Goal: Information Seeking & Learning: Learn about a topic

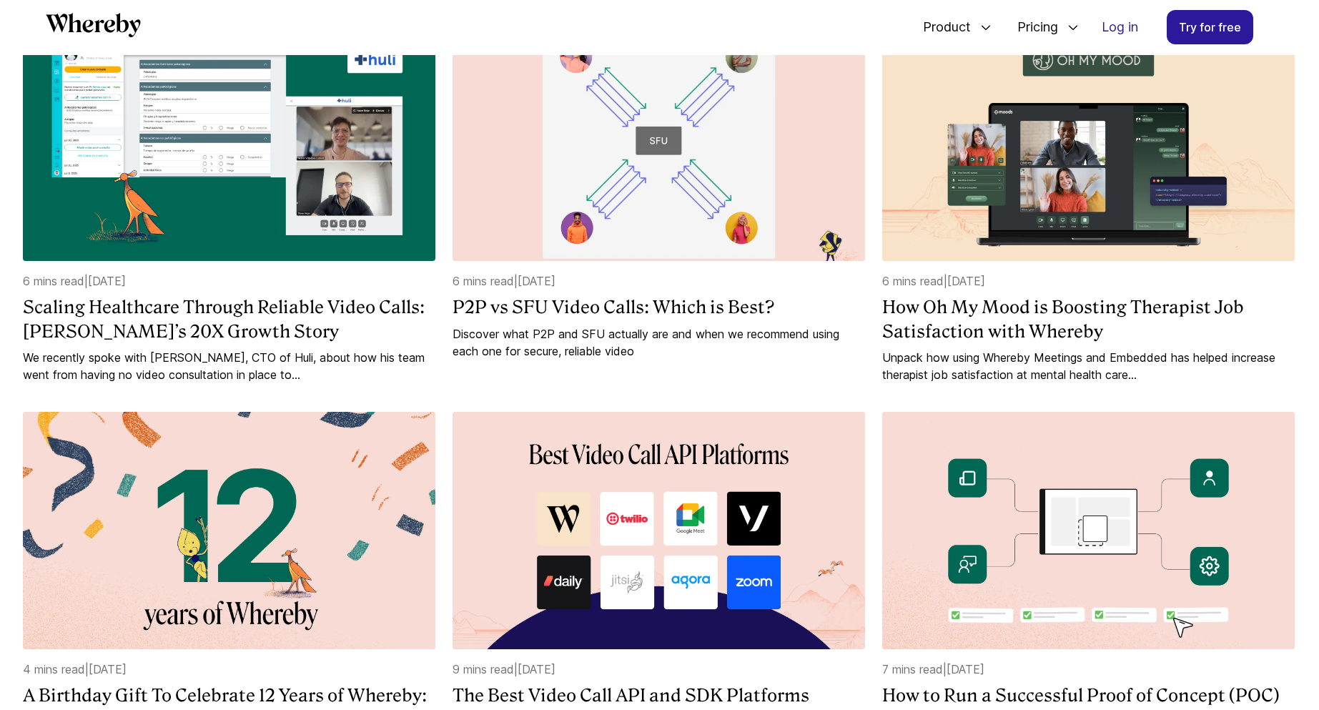
scroll to position [659, 0]
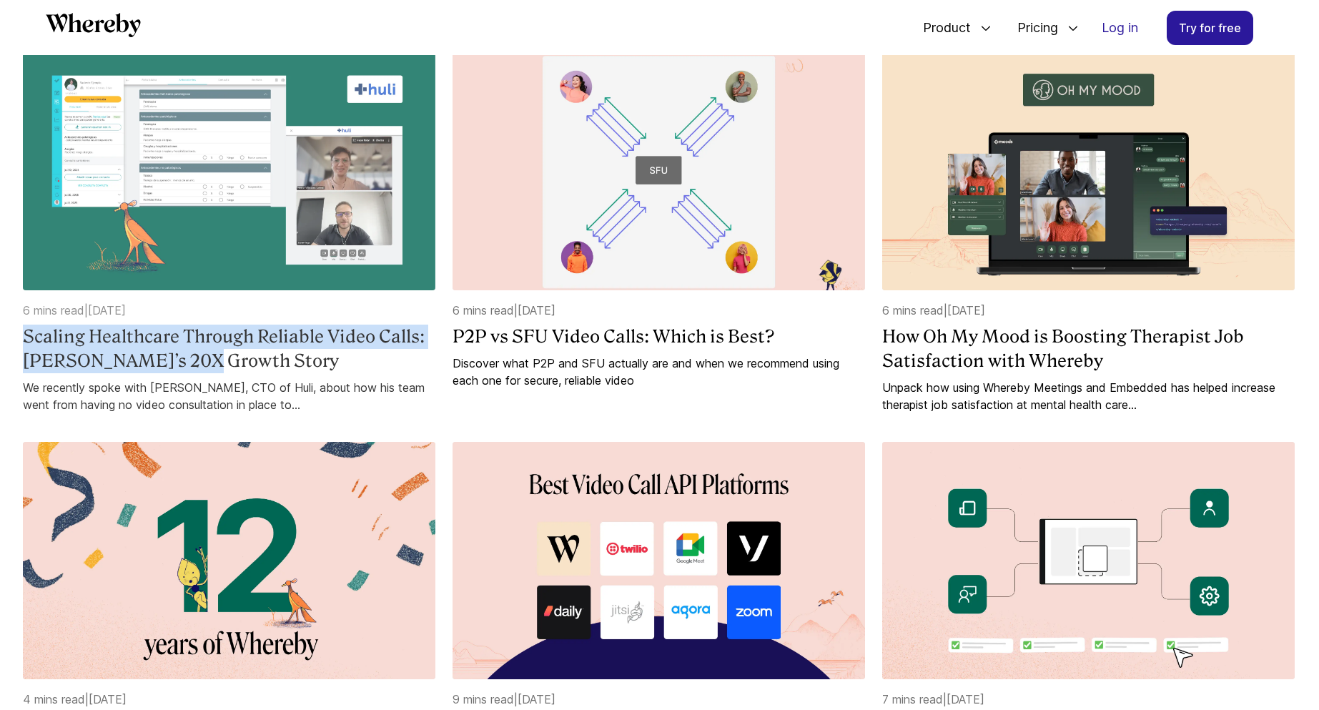
drag, startPoint x: 11, startPoint y: 340, endPoint x: 189, endPoint y: 371, distance: 181.3
click at [189, 371] on div "Why Whereby’s API is the Trusted Solution for Leading Telehealth Platforms 6 mi…" at bounding box center [659, 425] width 1319 height 1733
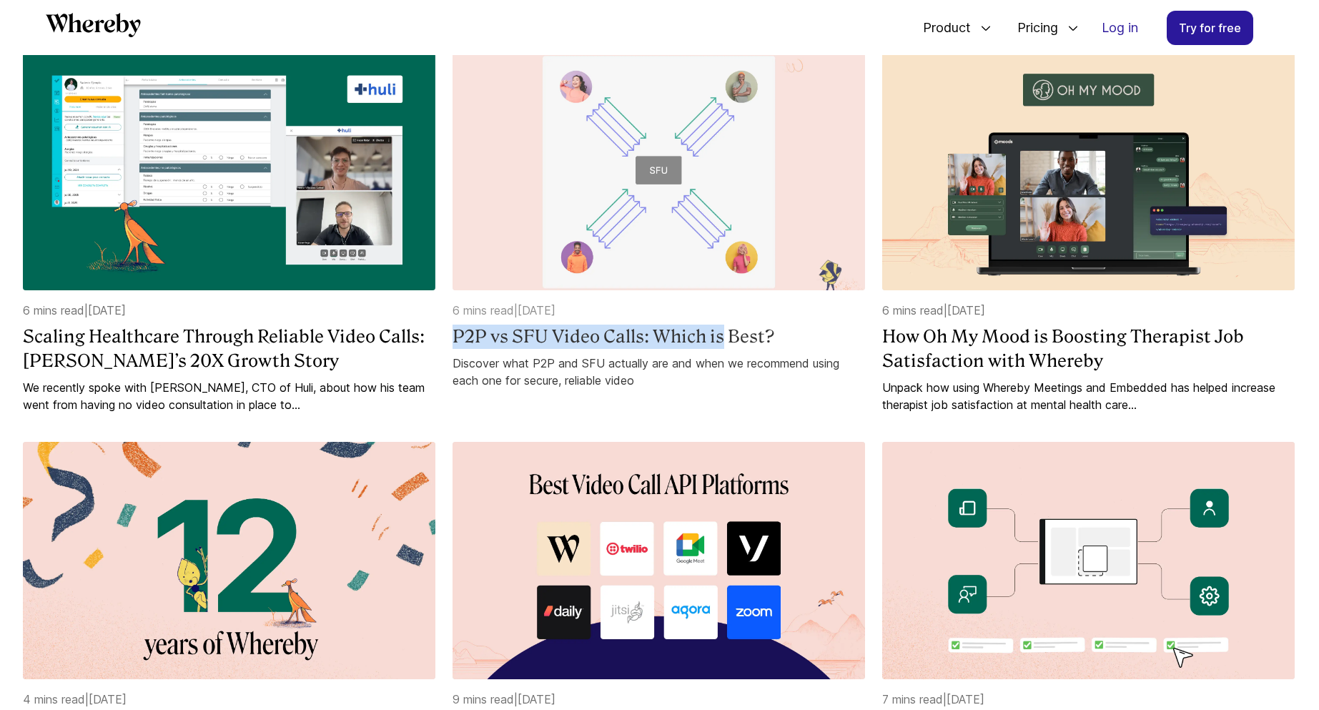
drag, startPoint x: 445, startPoint y: 340, endPoint x: 724, endPoint y: 342, distance: 279.5
click at [724, 342] on div "Why Whereby’s API is the Trusted Solution for Leading Telehealth Platforms 6 mi…" at bounding box center [668, 391] width 1290 height 1653
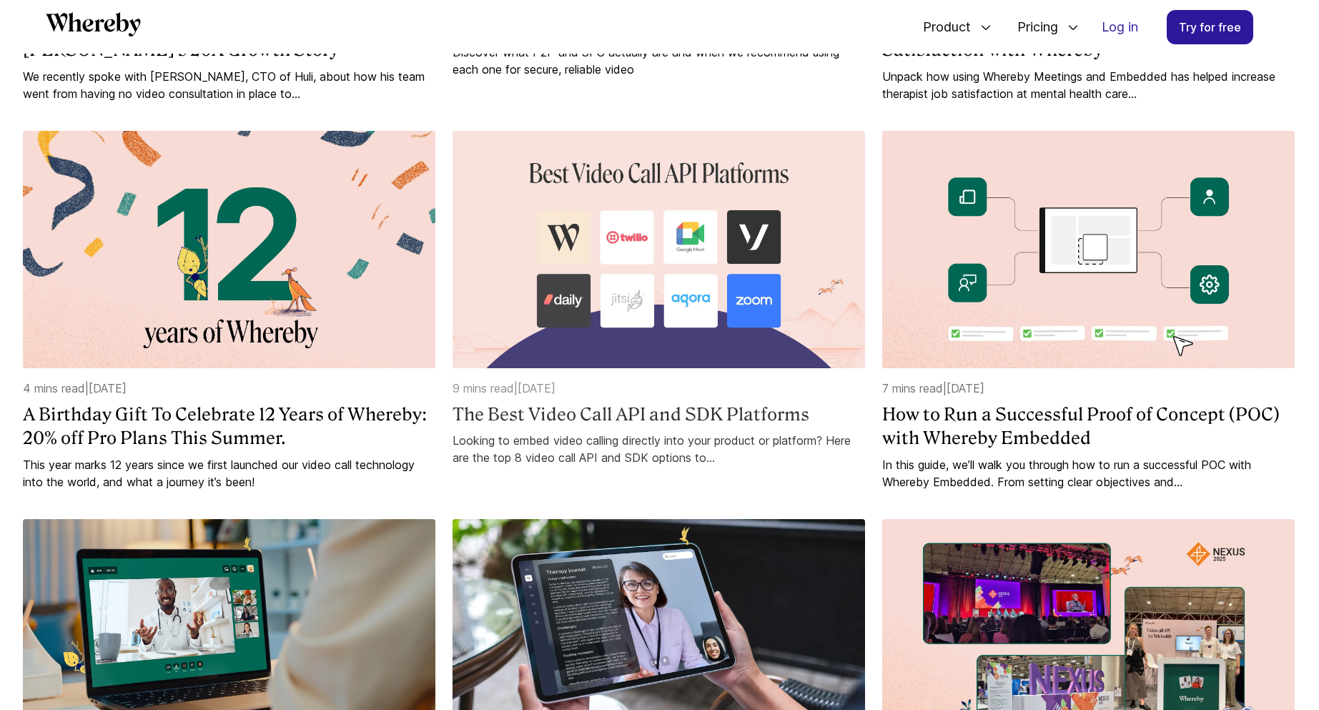
scroll to position [1001, 0]
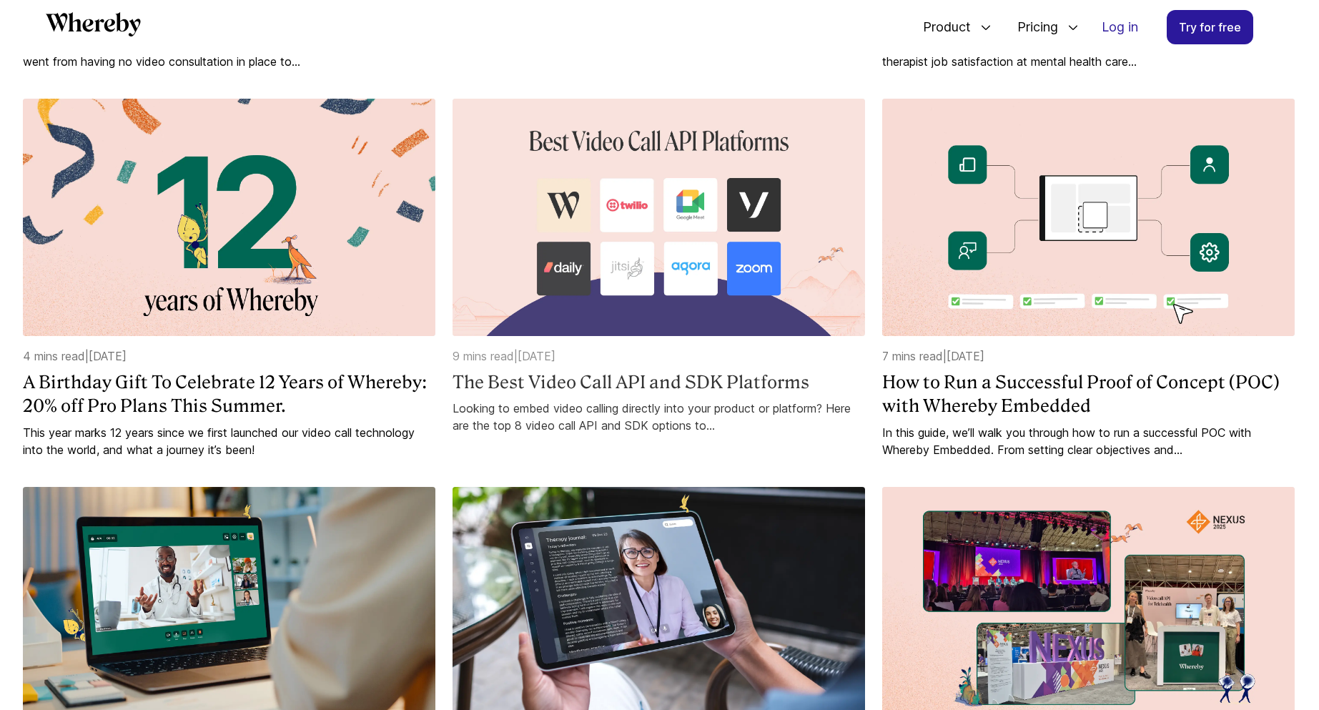
drag, startPoint x: 449, startPoint y: 363, endPoint x: 597, endPoint y: 364, distance: 148.7
click at [597, 364] on div "Why Whereby’s API is the Trusted Solution for Leading Telehealth Platforms 6 mi…" at bounding box center [668, 48] width 1290 height 1653
click at [619, 362] on p "9 mins read | [DATE]" at bounding box center [658, 355] width 412 height 17
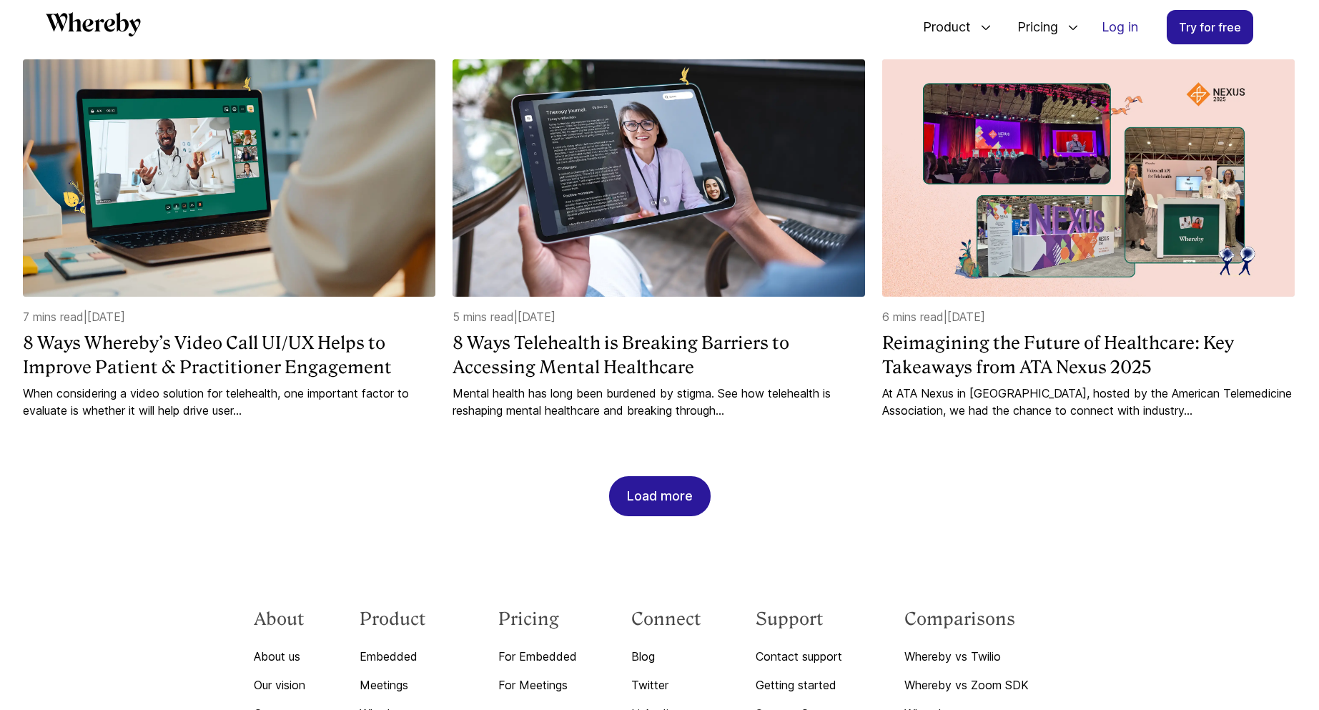
scroll to position [1429, 0]
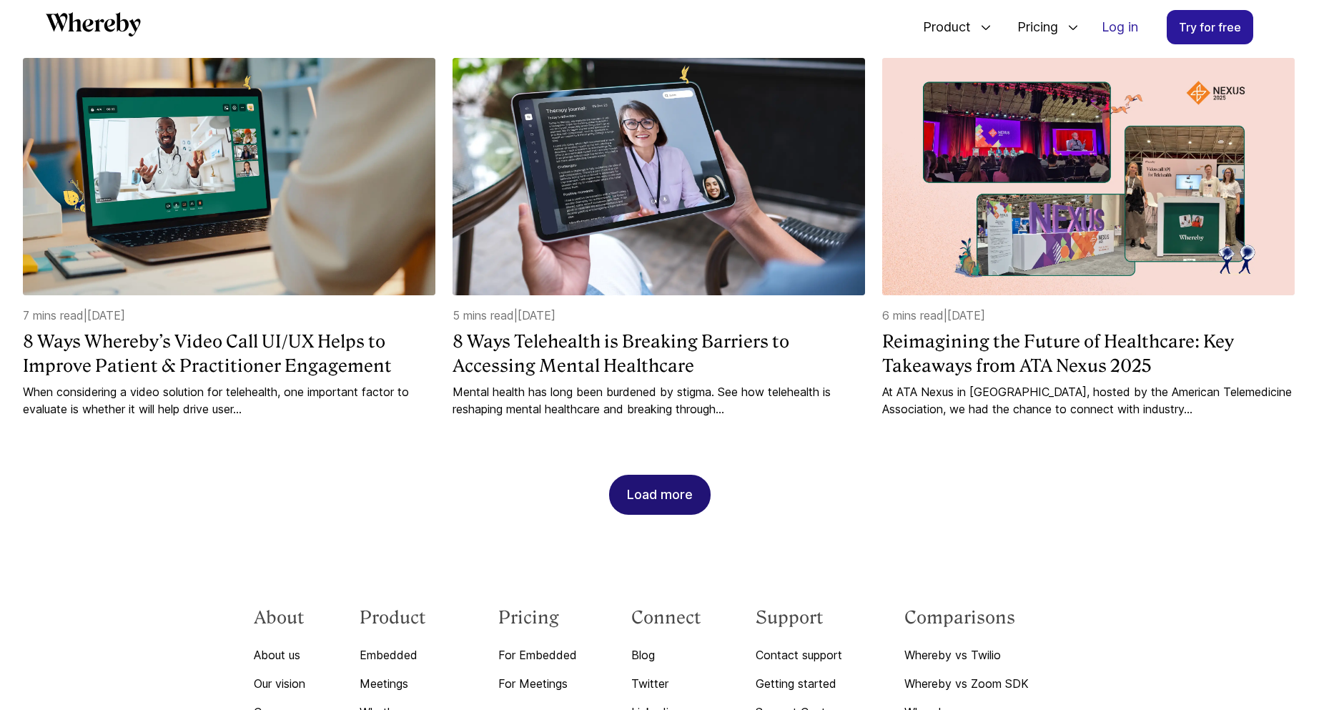
click at [663, 502] on div "Load more" at bounding box center [660, 494] width 66 height 39
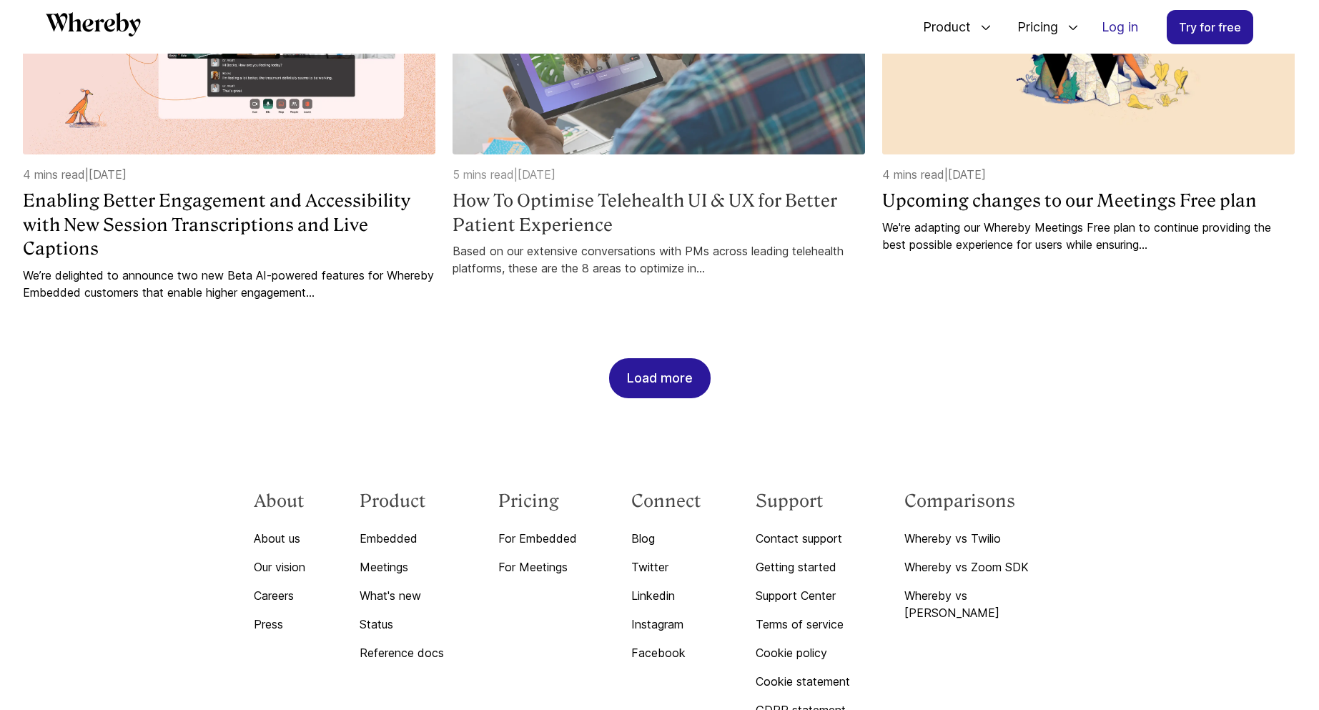
scroll to position [2523, 0]
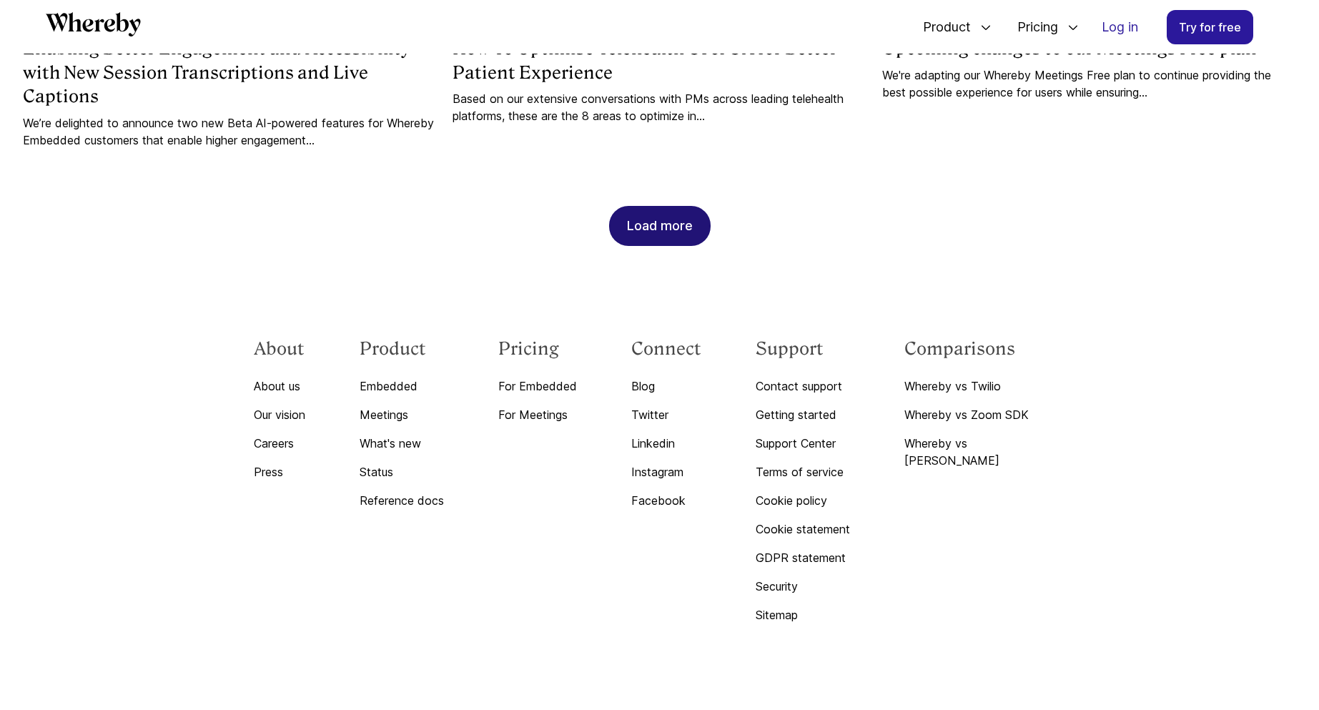
click at [678, 222] on div "Load more" at bounding box center [660, 226] width 66 height 39
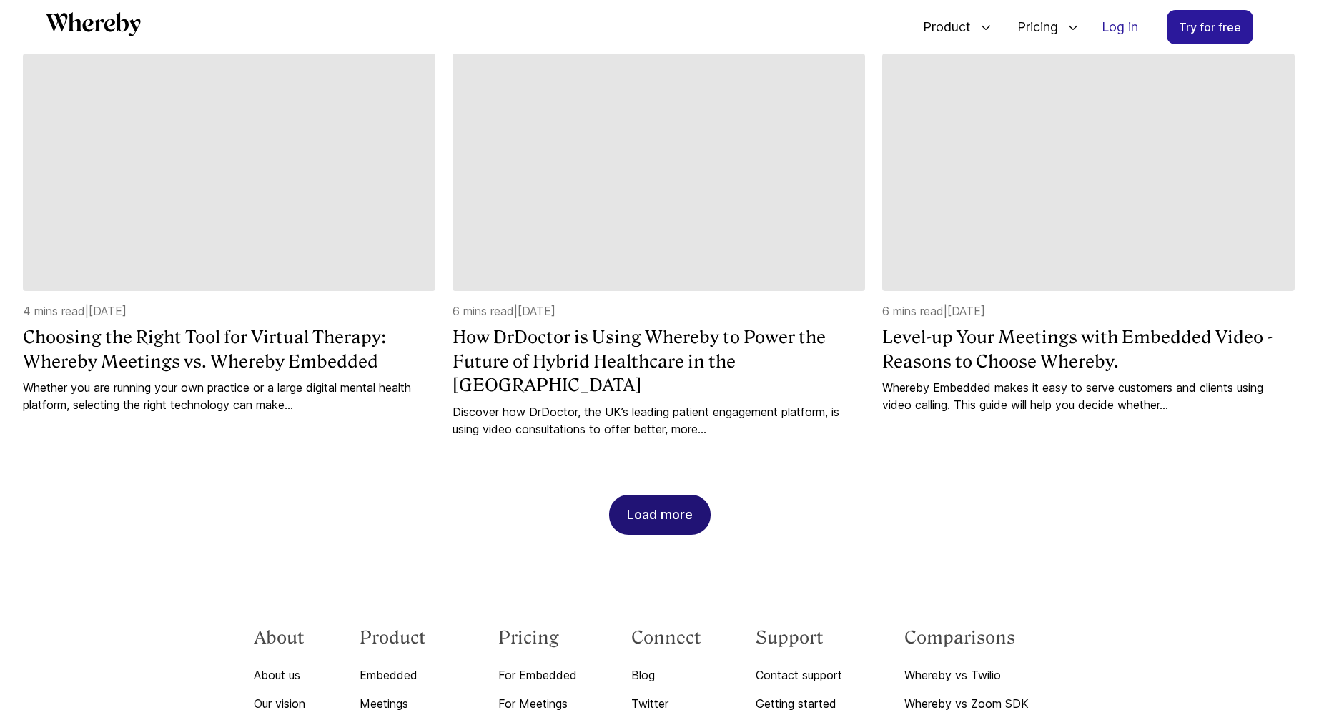
scroll to position [3038, 0]
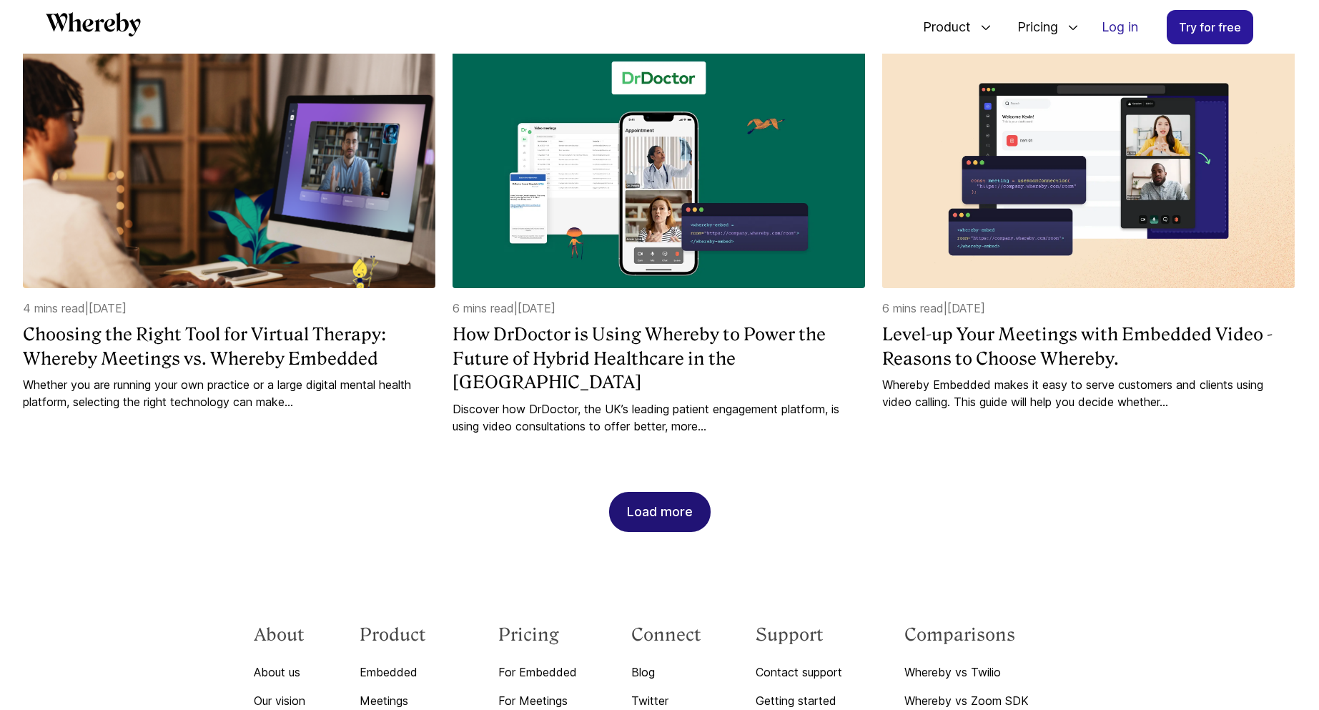
click at [667, 492] on div "Load more" at bounding box center [660, 511] width 66 height 39
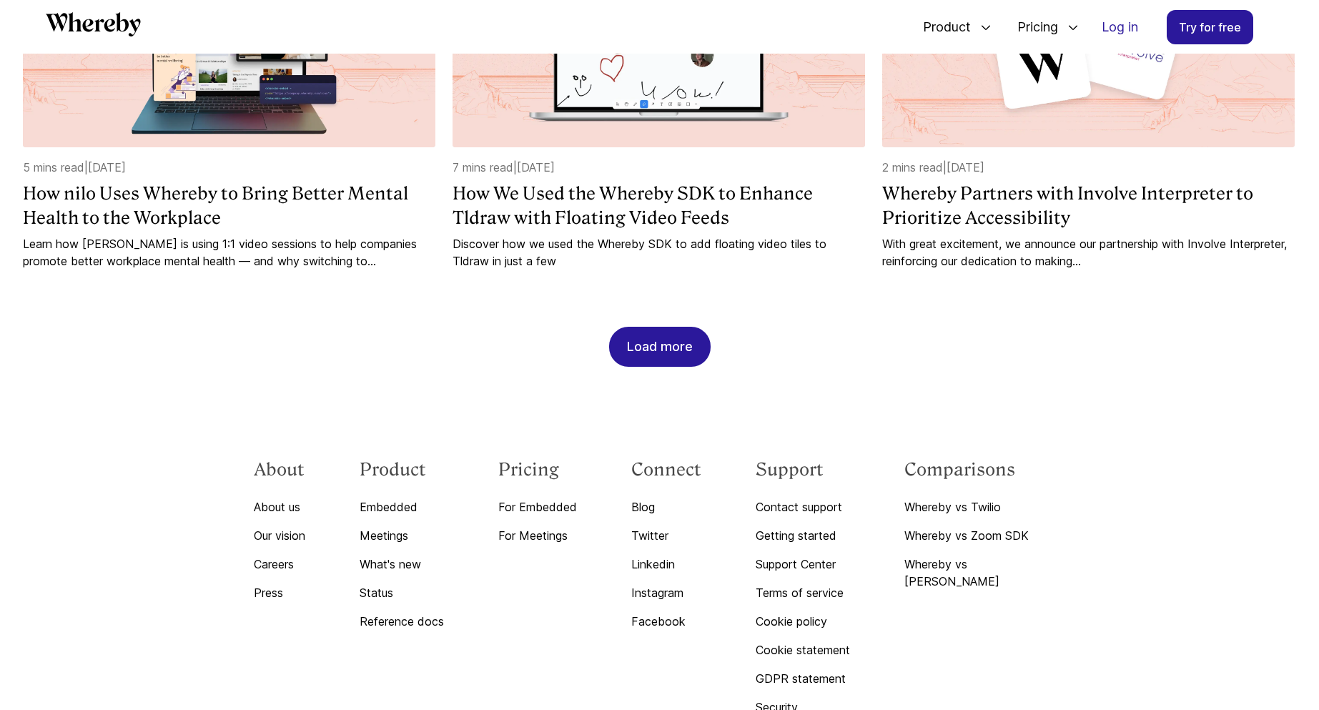
scroll to position [3895, 0]
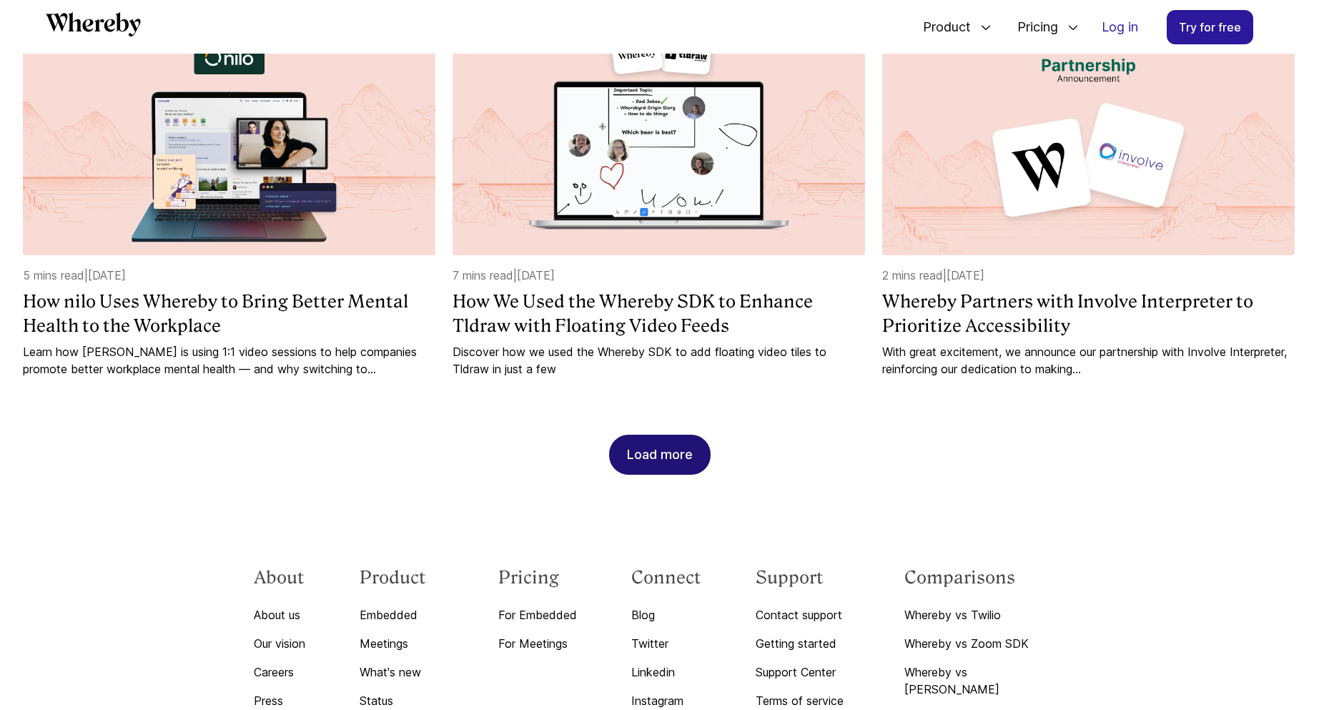
click at [623, 435] on button "Load more" at bounding box center [659, 455] width 101 height 40
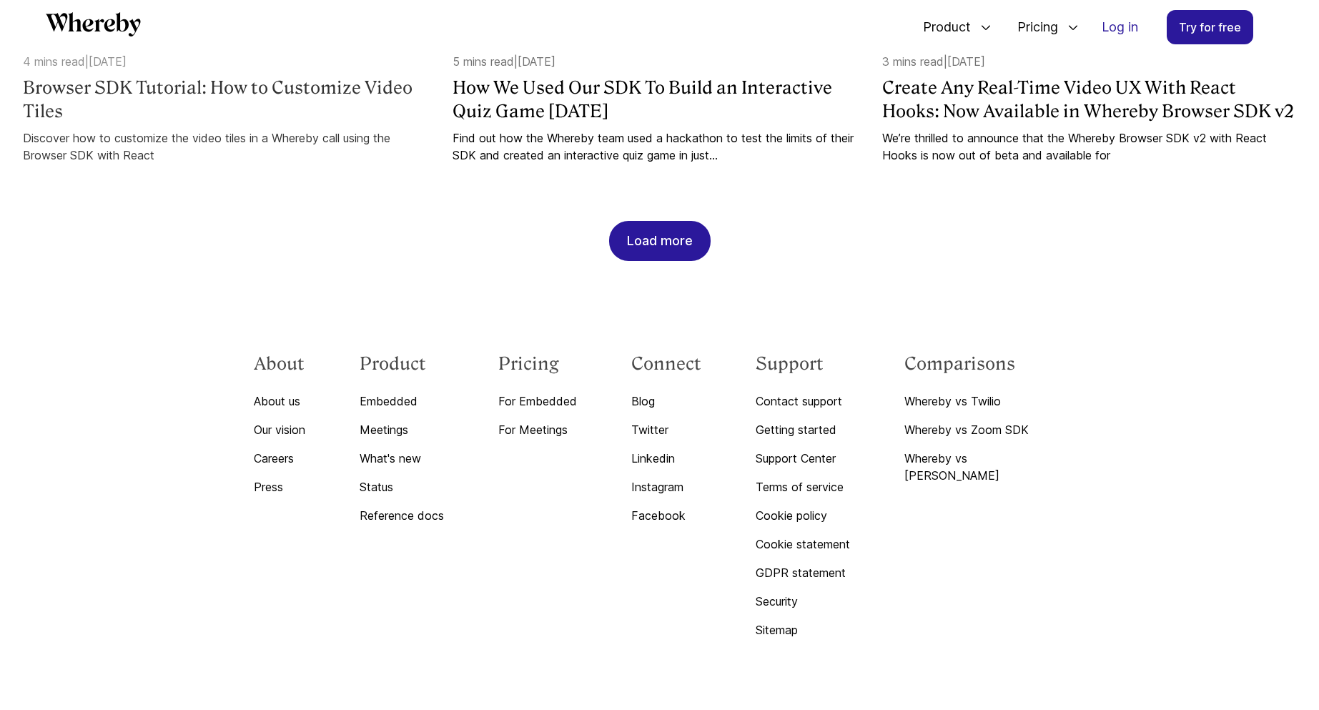
scroll to position [4888, 0]
click at [675, 222] on div "Load more" at bounding box center [660, 238] width 66 height 39
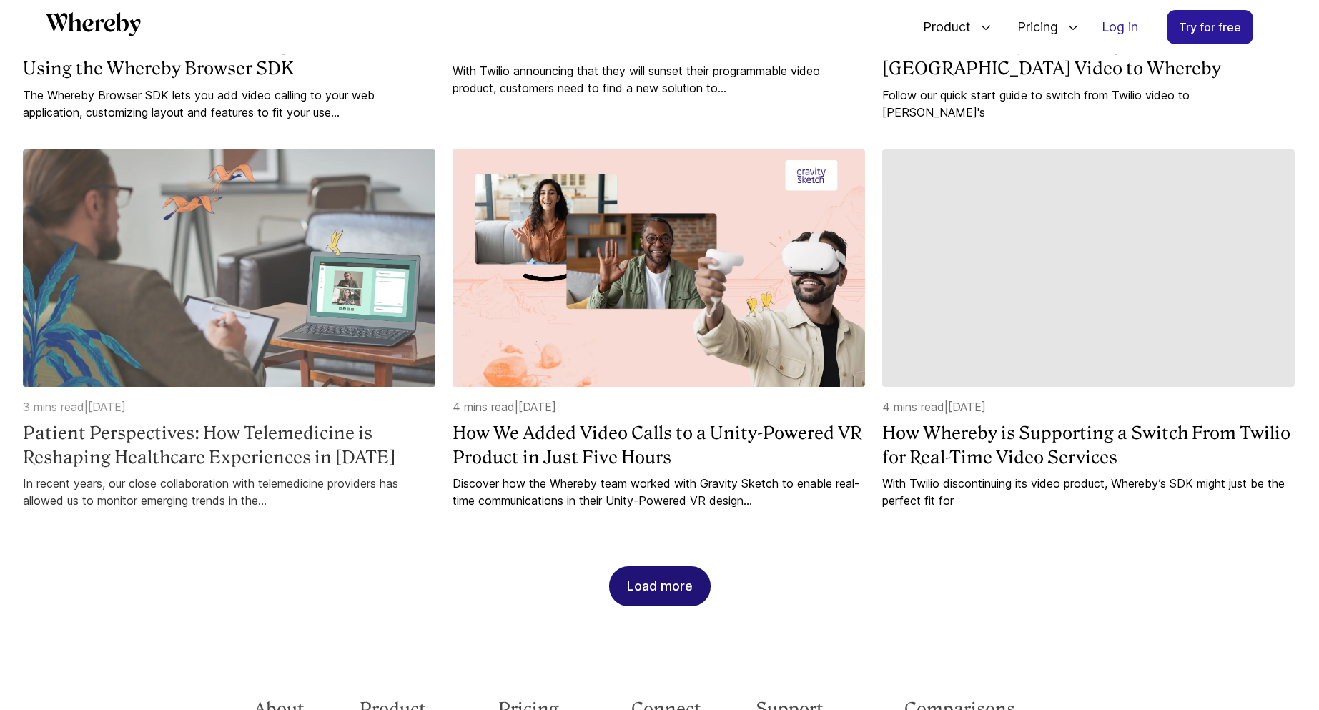
scroll to position [5668, 0]
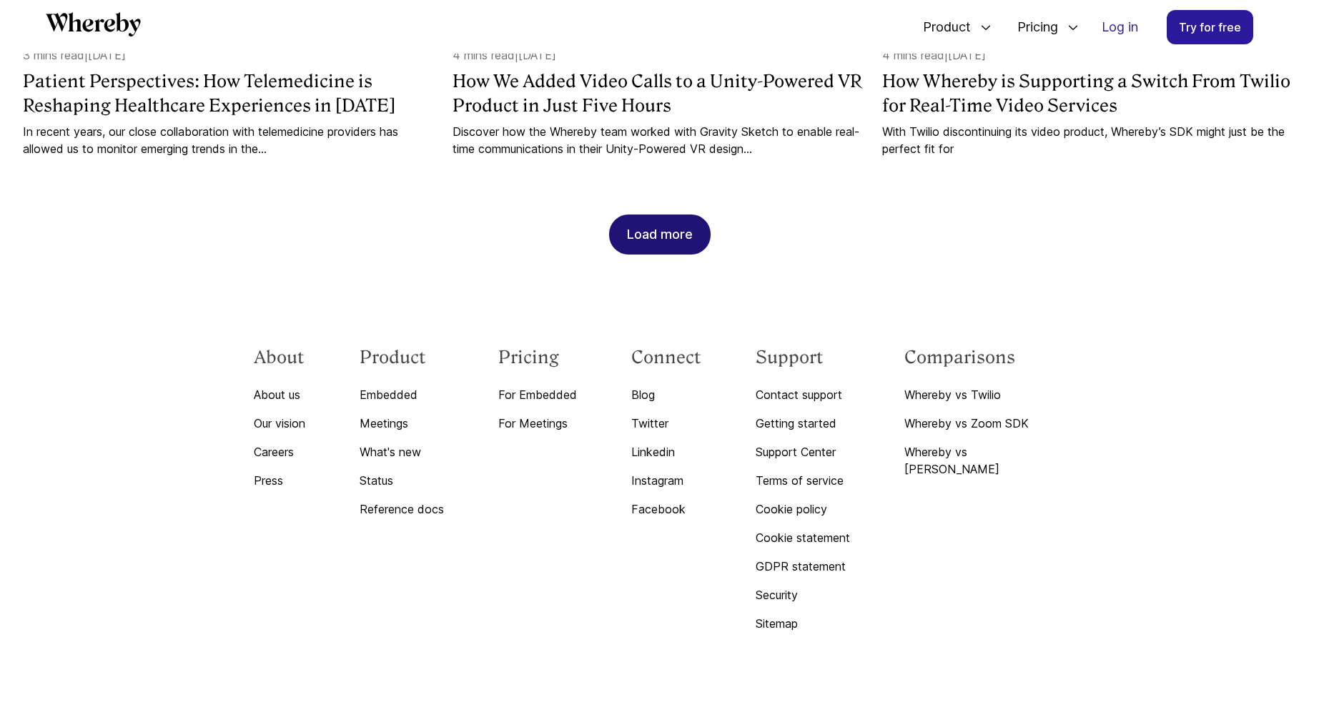
click at [644, 232] on div "Load more" at bounding box center [660, 234] width 66 height 39
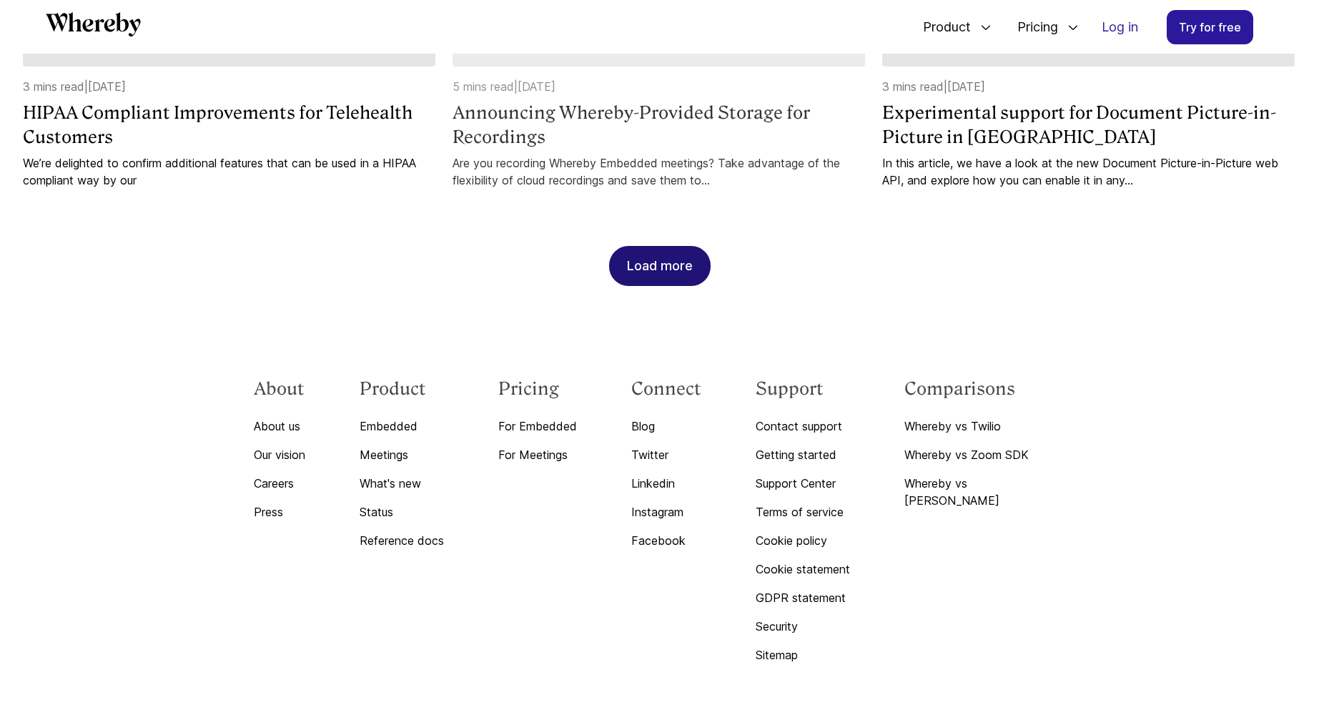
scroll to position [6449, 0]
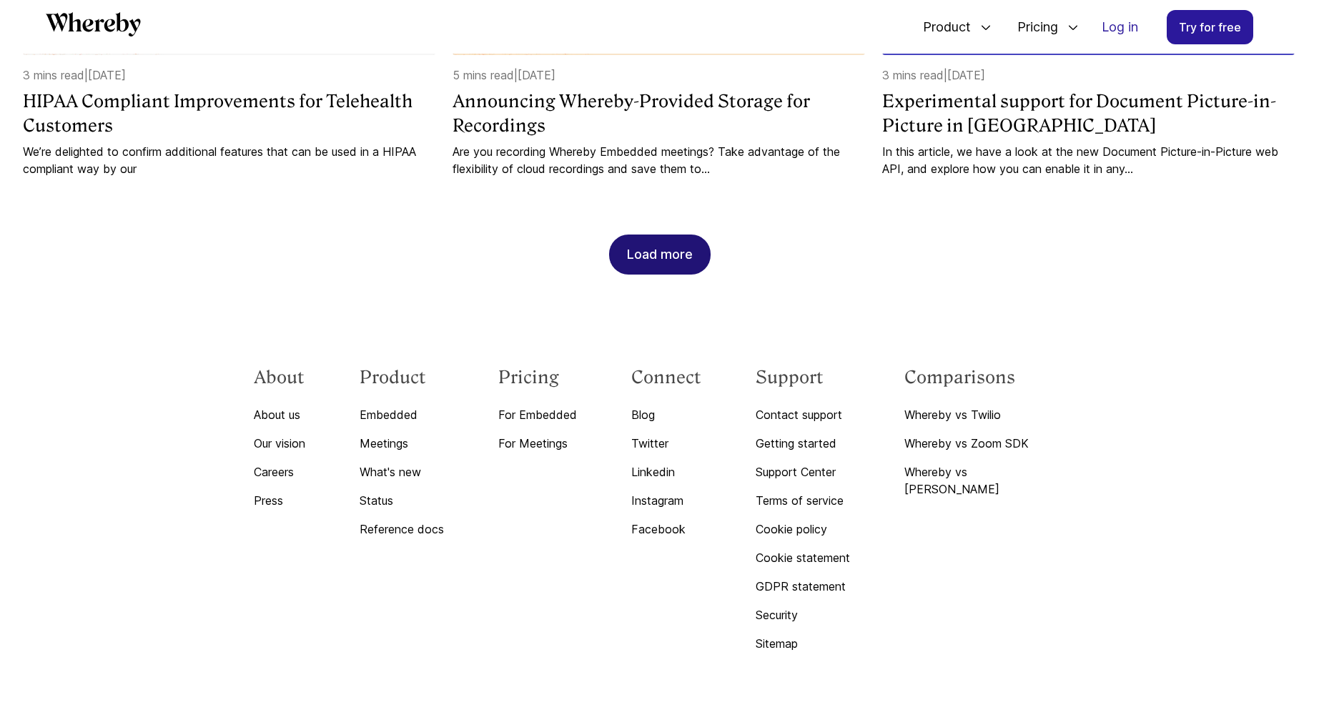
click at [628, 235] on div "Load more" at bounding box center [660, 254] width 66 height 39
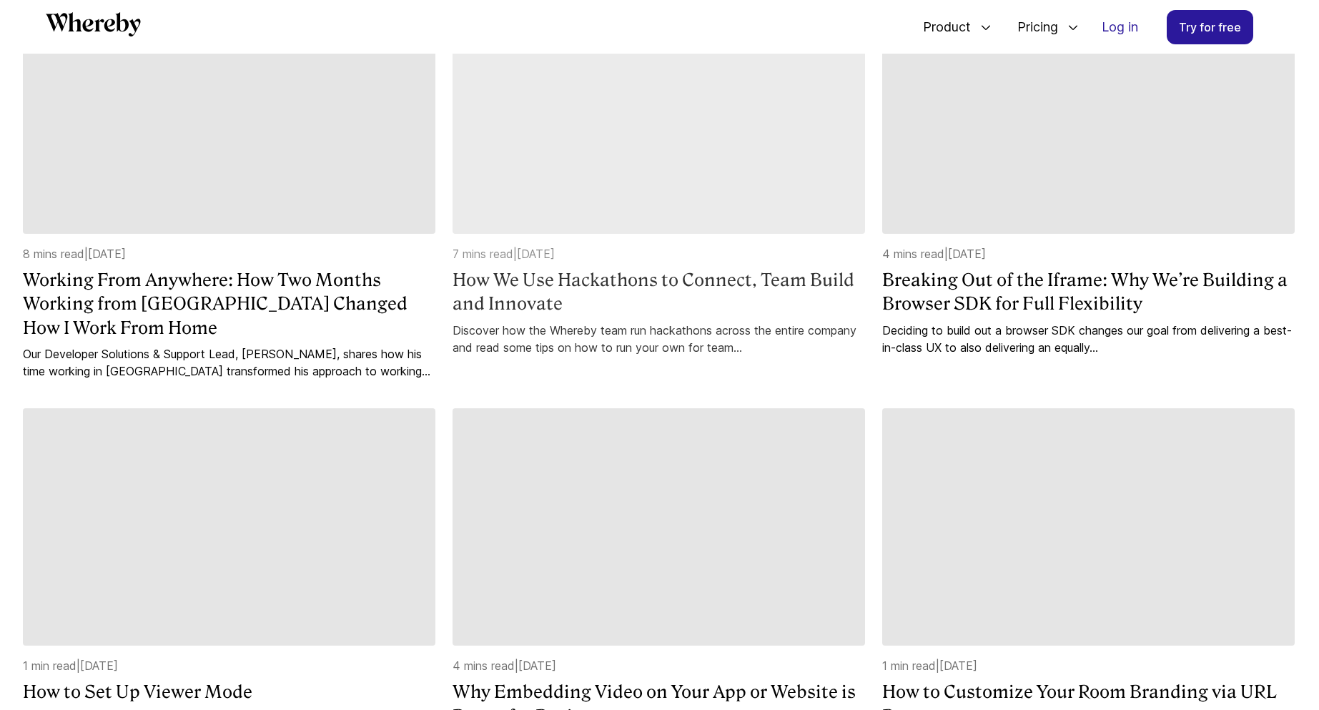
scroll to position [6878, 0]
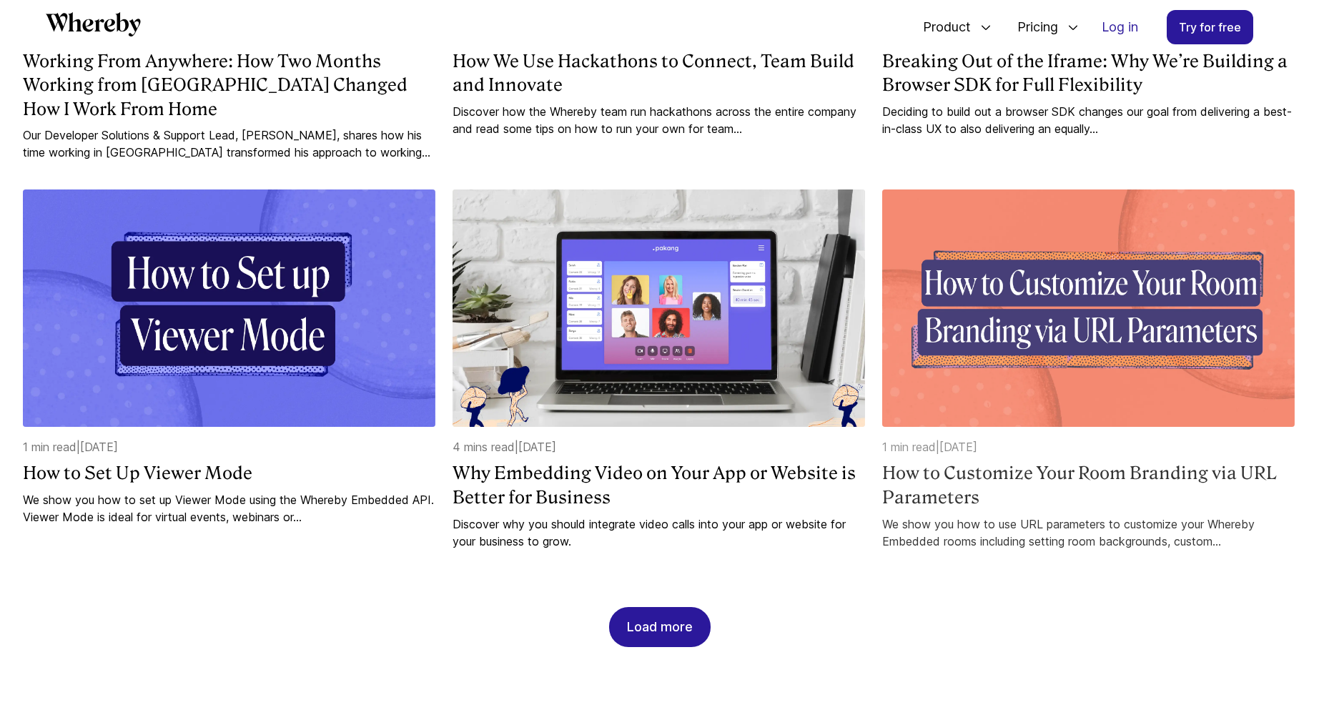
click at [1020, 461] on h4 "How to Customize Your Room Branding via URL Parameters" at bounding box center [1088, 485] width 412 height 48
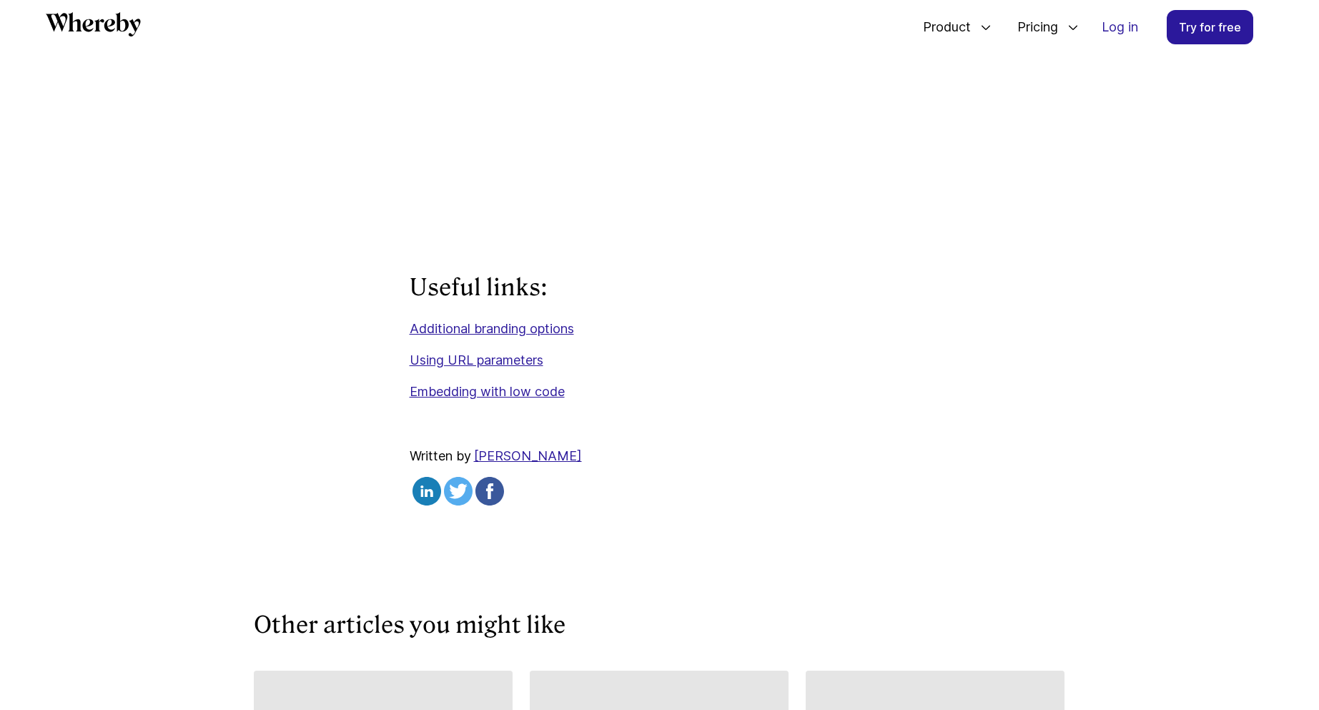
scroll to position [412, 0]
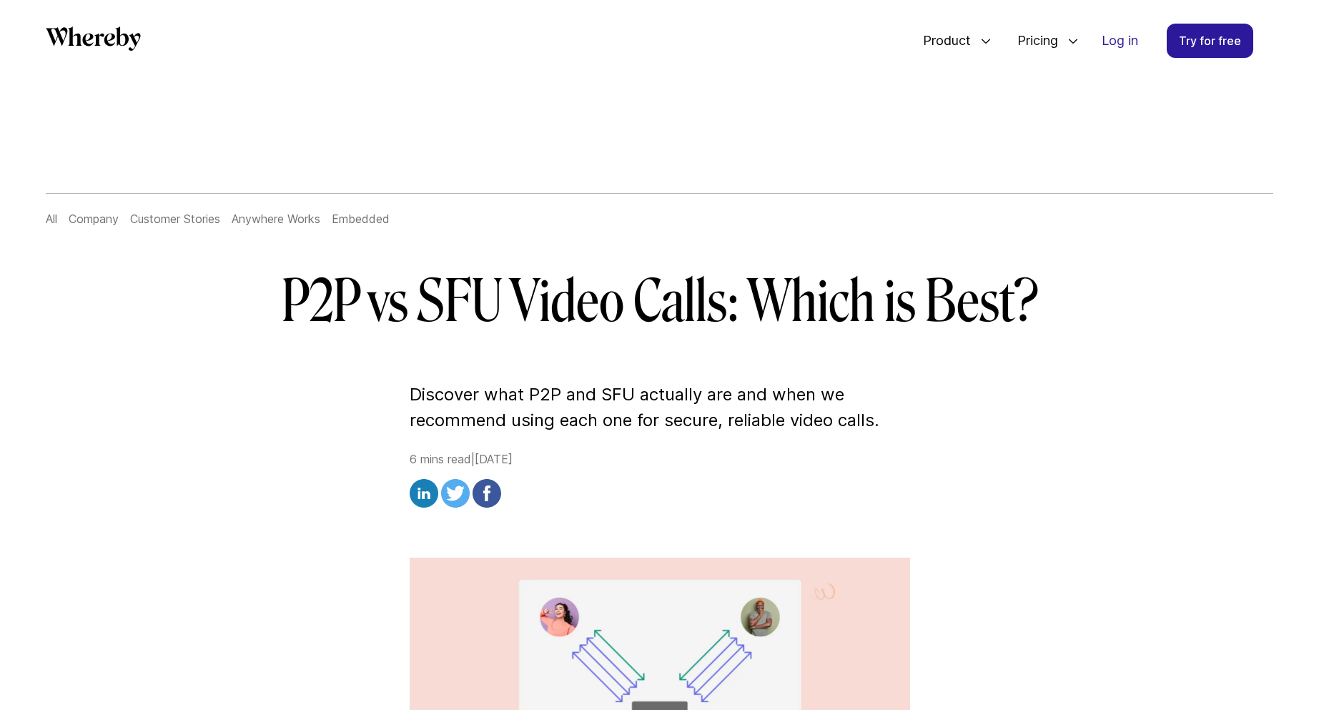
drag, startPoint x: 517, startPoint y: 465, endPoint x: 633, endPoint y: 470, distance: 115.2
click at [633, 470] on div "6 mins read | [DATE]" at bounding box center [660, 480] width 500 height 61
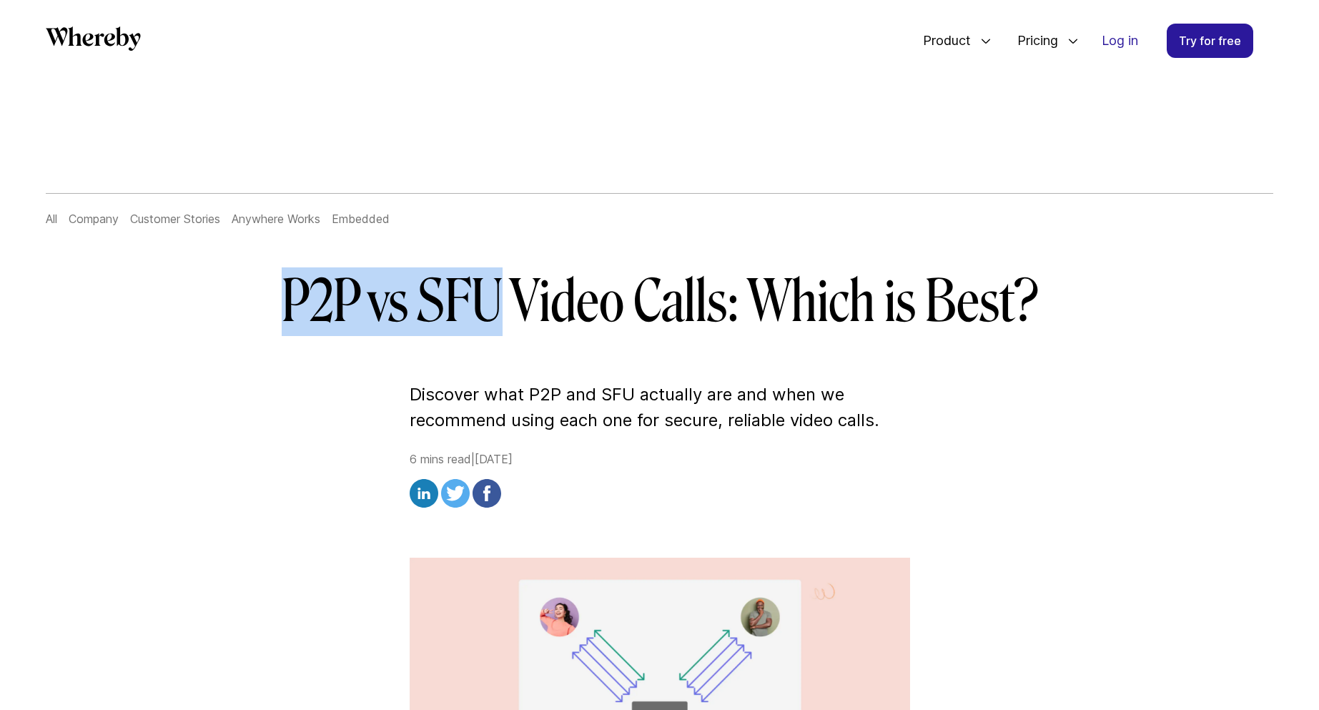
drag, startPoint x: 293, startPoint y: 317, endPoint x: 492, endPoint y: 322, distance: 199.5
click at [492, 322] on h1 "P2P vs SFU Video Calls: Which is Best?" at bounding box center [659, 301] width 823 height 69
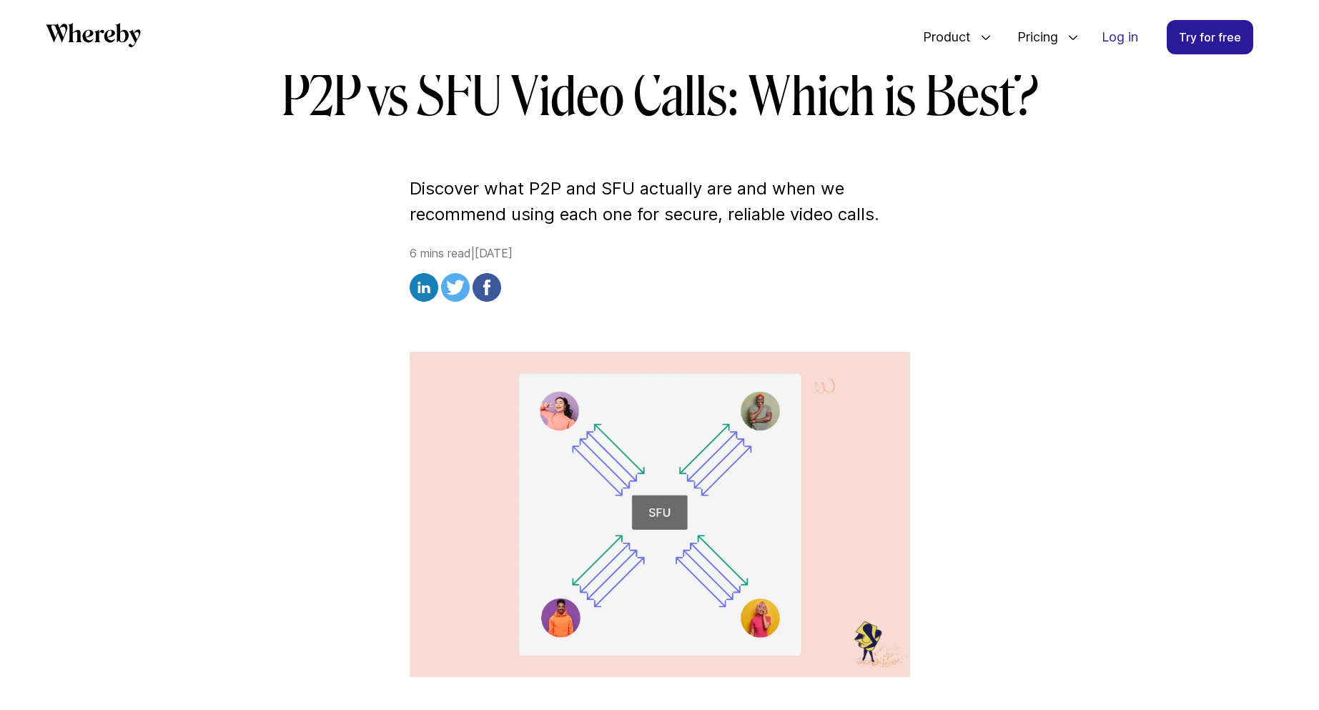
scroll to position [165, 0]
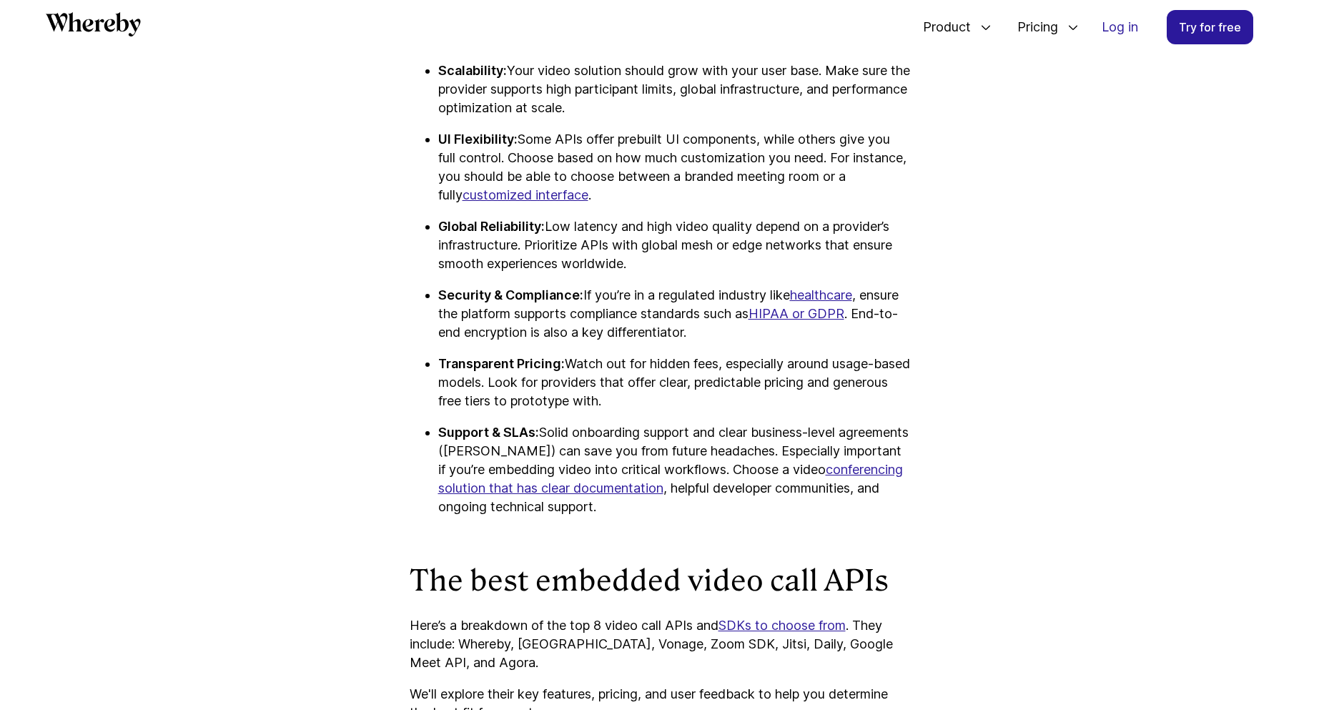
scroll to position [1259, 0]
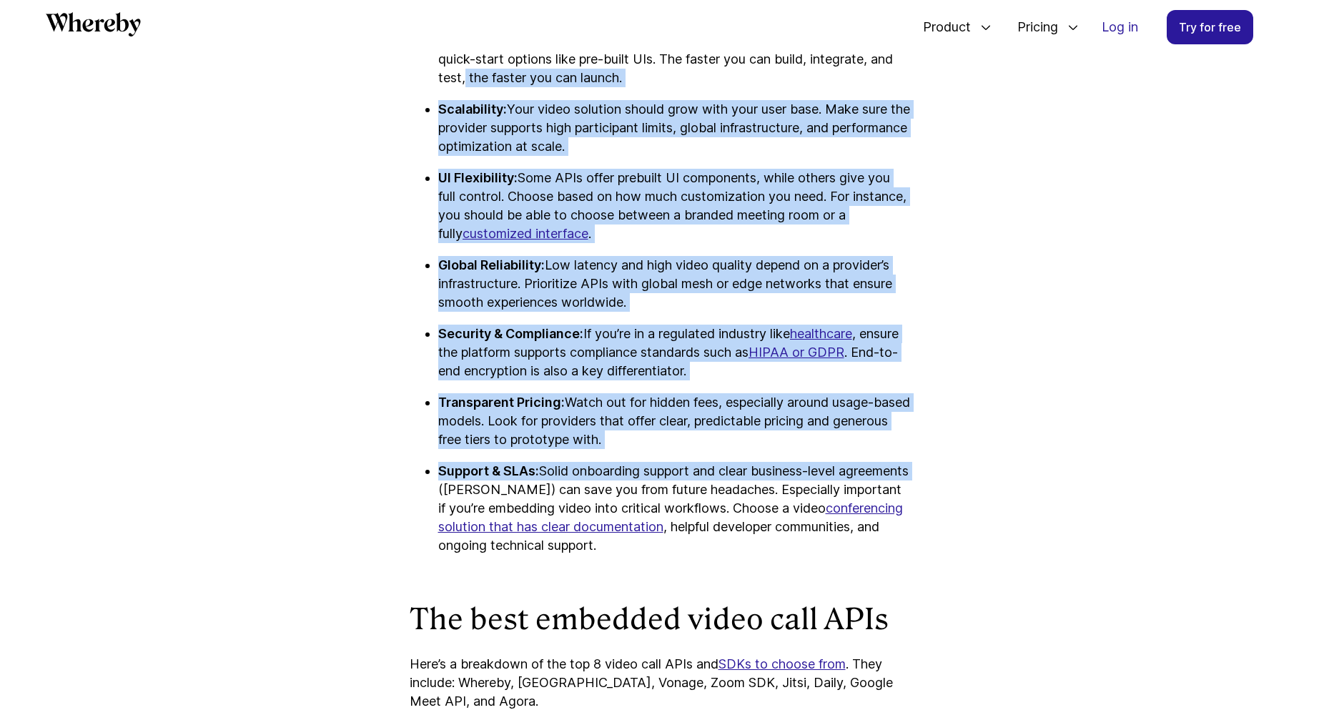
drag, startPoint x: 461, startPoint y: 74, endPoint x: 507, endPoint y: 487, distance: 416.3
click at [507, 487] on ul "Ease of Integration: Look for platforms that offer clear documentation and quic…" at bounding box center [660, 292] width 500 height 523
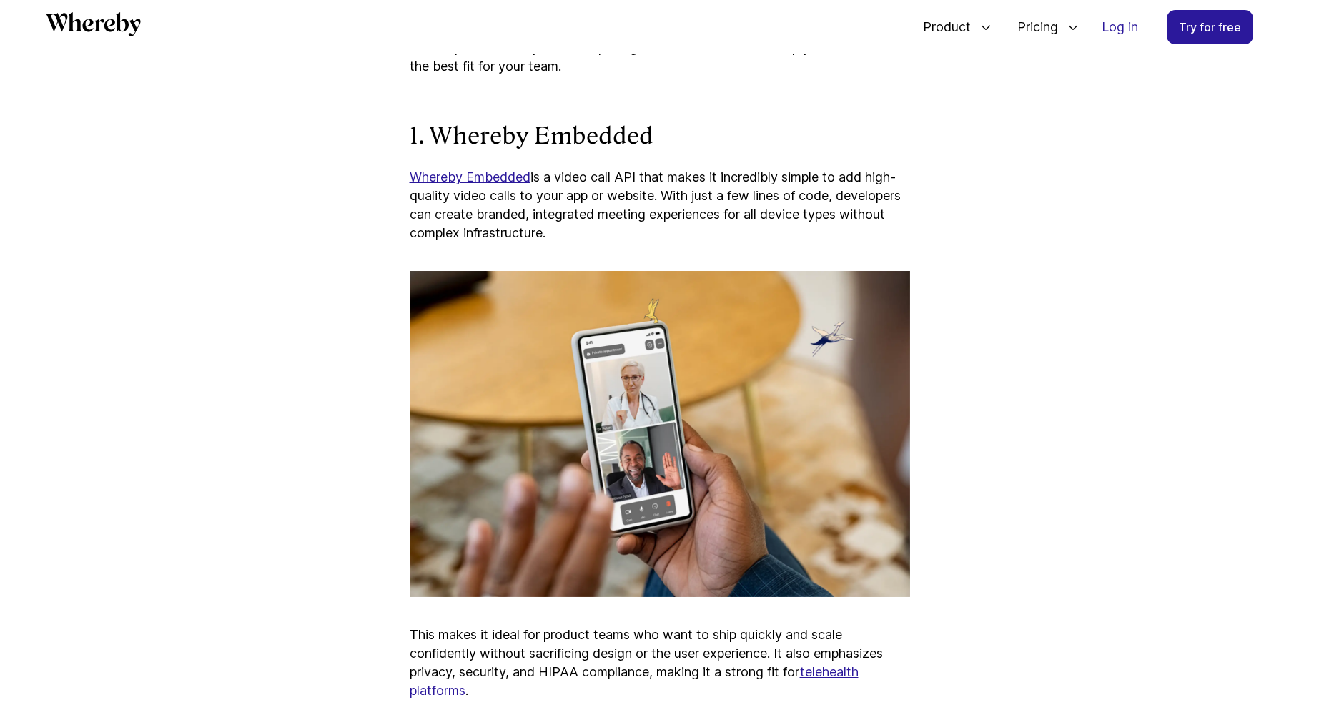
scroll to position [1945, 0]
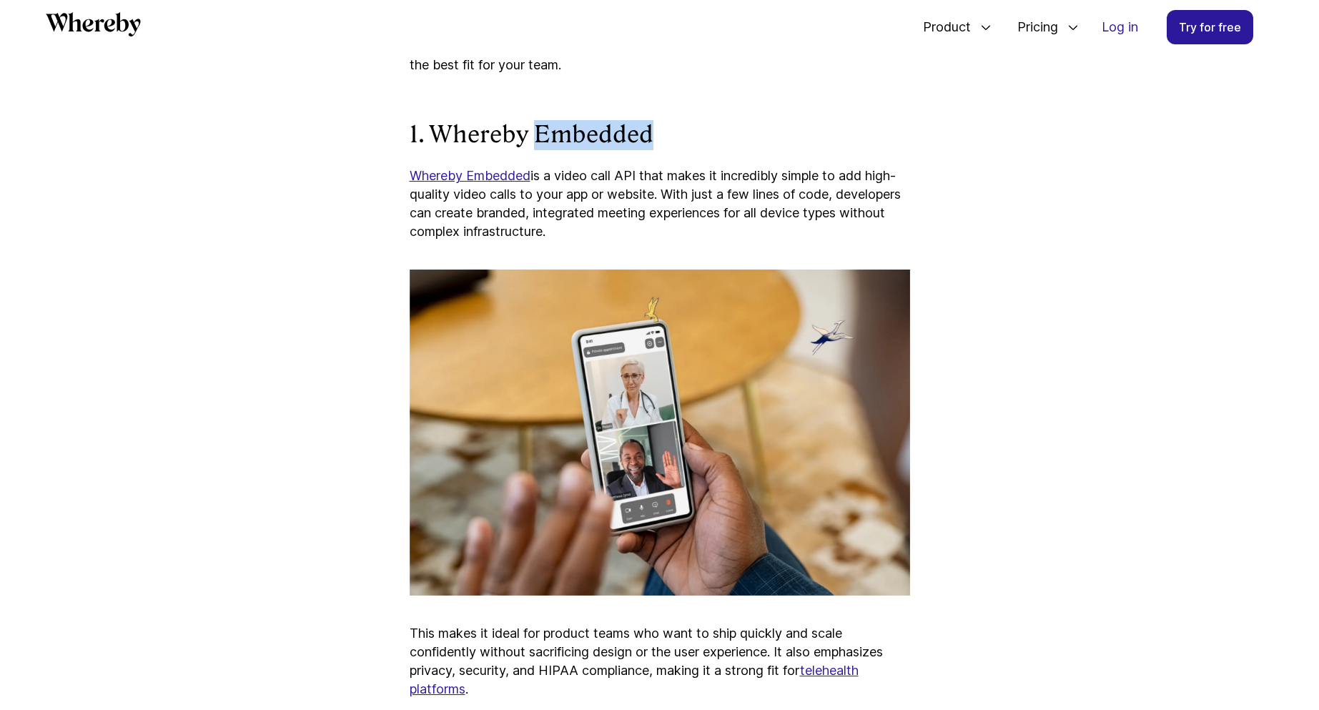
drag, startPoint x: 534, startPoint y: 127, endPoint x: 722, endPoint y: 129, distance: 188.0
click at [722, 129] on h3 "1. Whereby Embedded" at bounding box center [660, 135] width 500 height 30
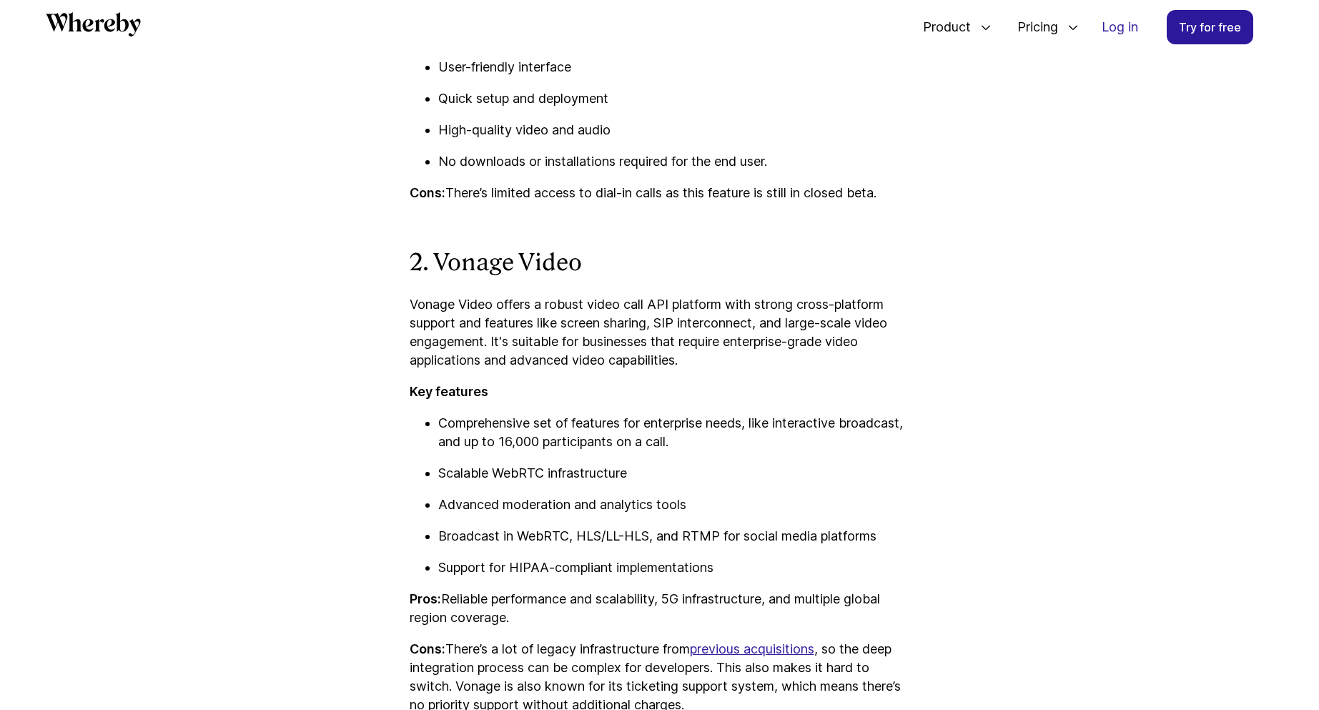
scroll to position [2974, 0]
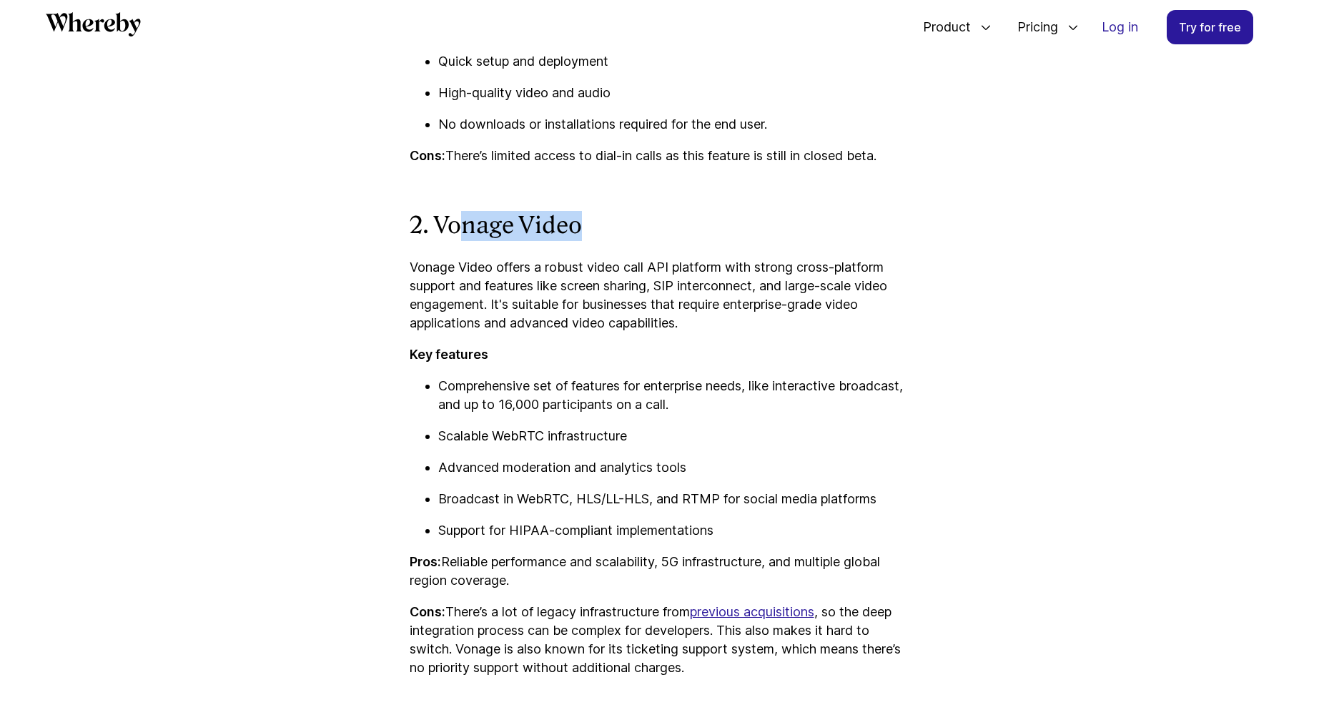
drag, startPoint x: 455, startPoint y: 231, endPoint x: 598, endPoint y: 229, distance: 142.9
click at [598, 229] on h3 "2. Vonage Video" at bounding box center [660, 226] width 500 height 30
click at [487, 223] on strong "2. Vonage Video" at bounding box center [496, 225] width 172 height 27
click at [488, 225] on strong "2. Vonage Video" at bounding box center [496, 225] width 172 height 27
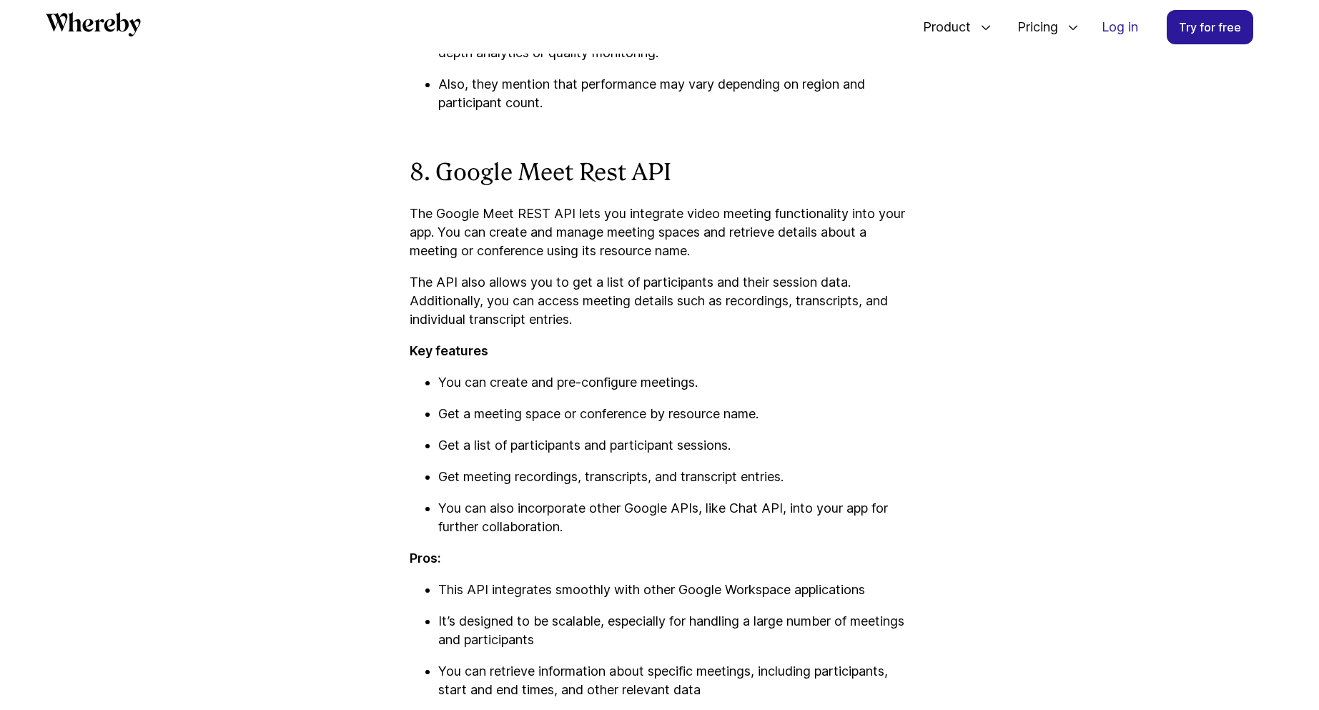
scroll to position [7005, 0]
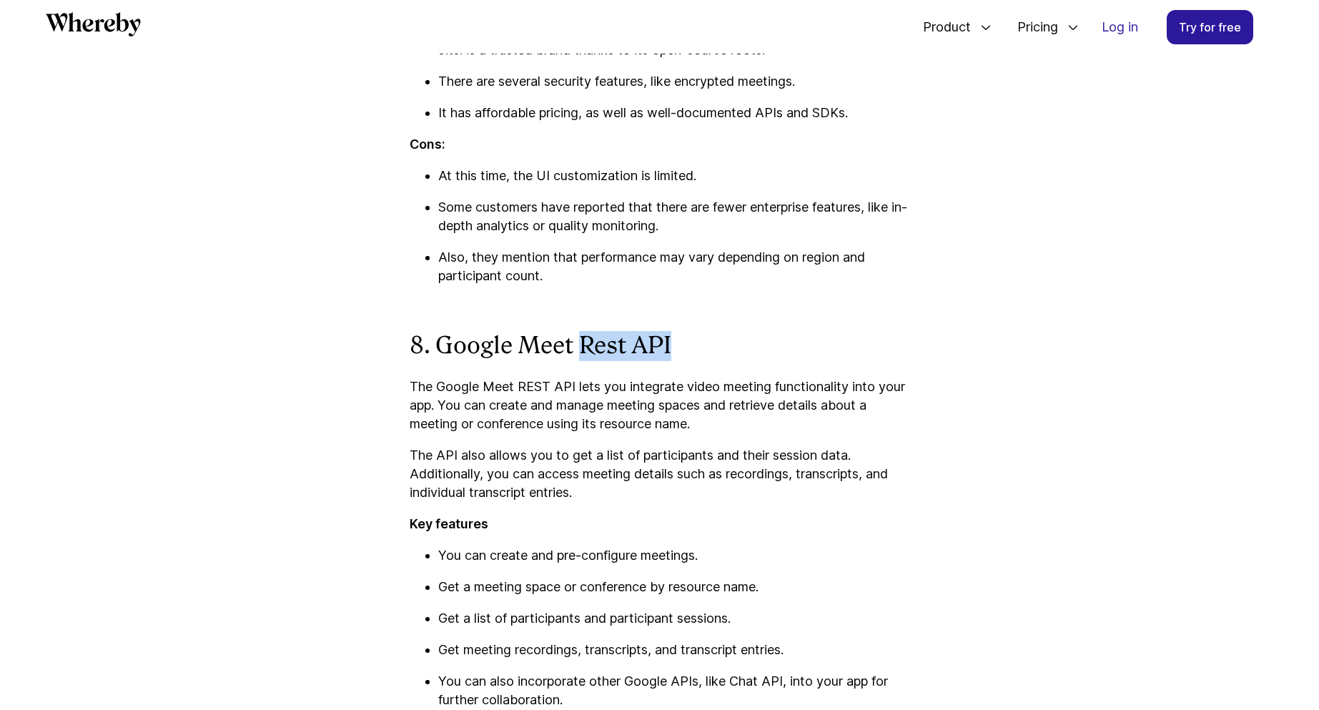
drag, startPoint x: 585, startPoint y: 355, endPoint x: 695, endPoint y: 355, distance: 110.1
click at [695, 355] on h3 "8. Google Meet Rest API" at bounding box center [660, 346] width 500 height 30
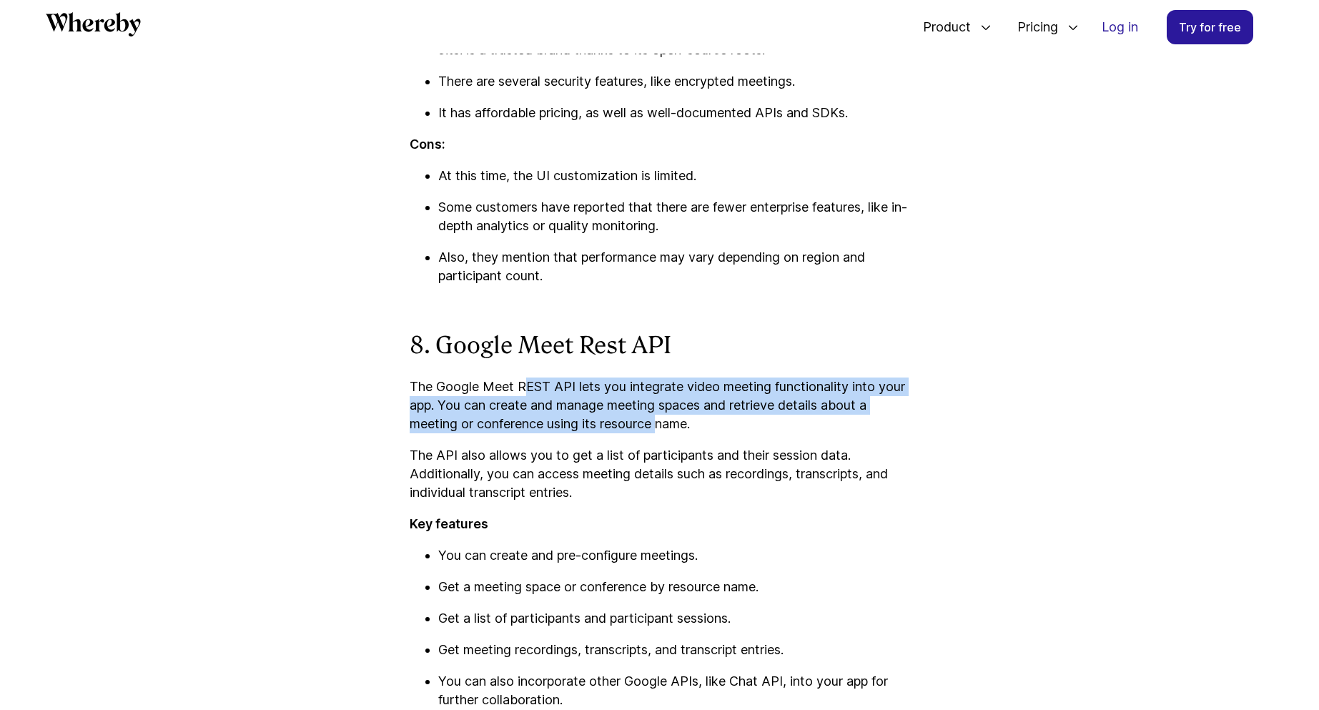
drag, startPoint x: 522, startPoint y: 407, endPoint x: 662, endPoint y: 443, distance: 143.9
click at [662, 433] on p "The Google Meet REST API lets you integrate video meeting functionality into yo…" at bounding box center [660, 405] width 500 height 56
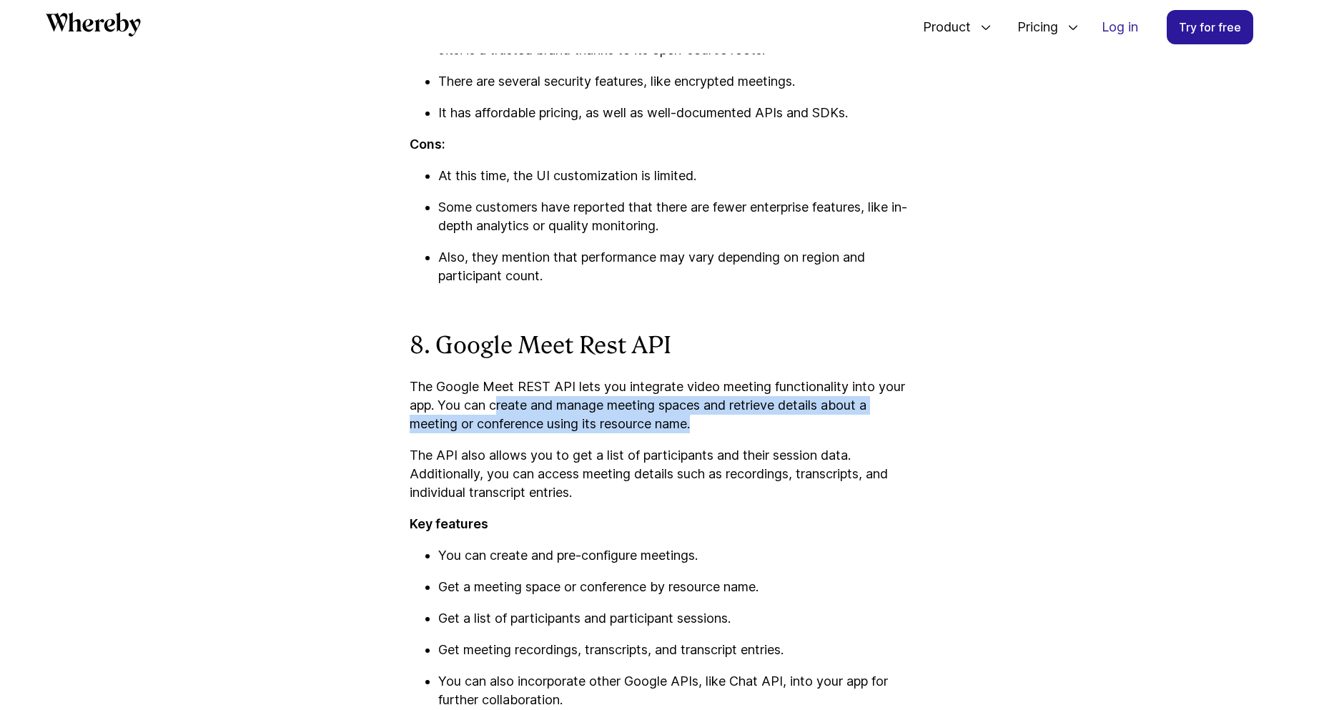
drag, startPoint x: 499, startPoint y: 427, endPoint x: 700, endPoint y: 435, distance: 201.0
click at [700, 433] on p "The Google Meet REST API lets you integrate video meeting functionality into yo…" at bounding box center [660, 405] width 500 height 56
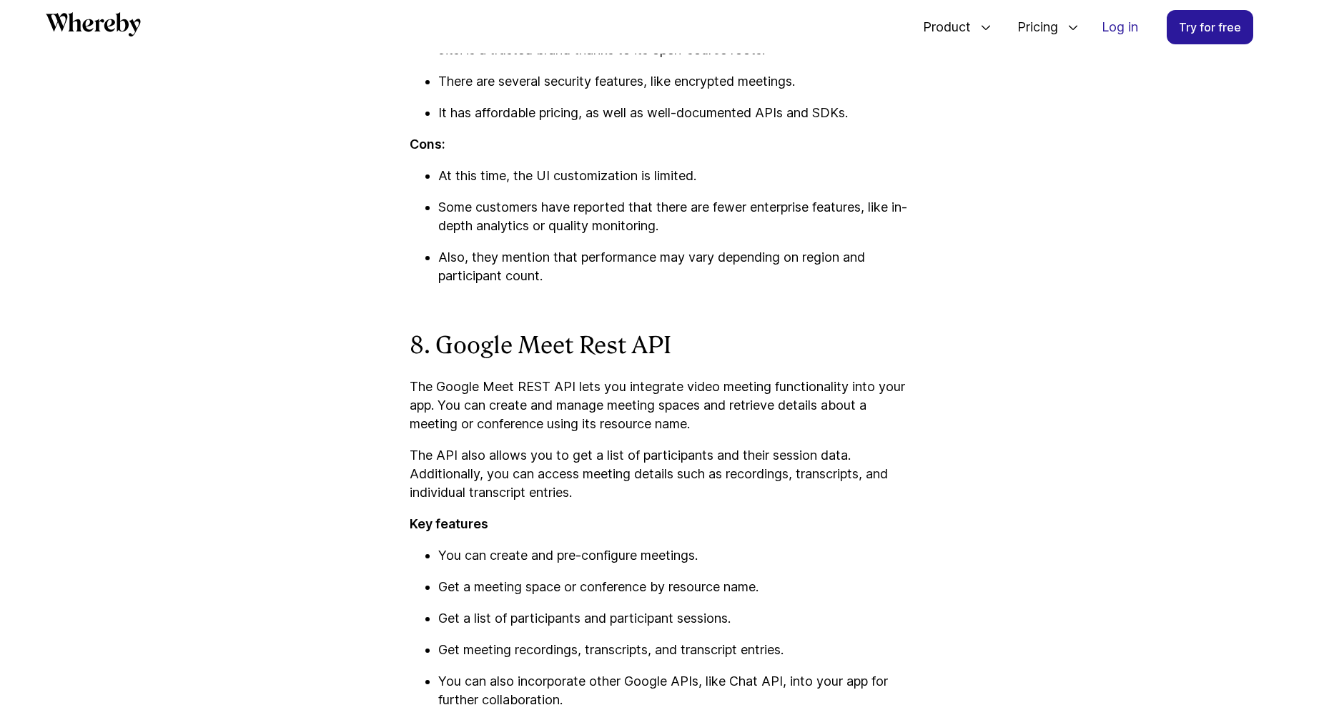
click at [688, 420] on p "The Google Meet REST API lets you integrate video meeting functionality into yo…" at bounding box center [660, 405] width 500 height 56
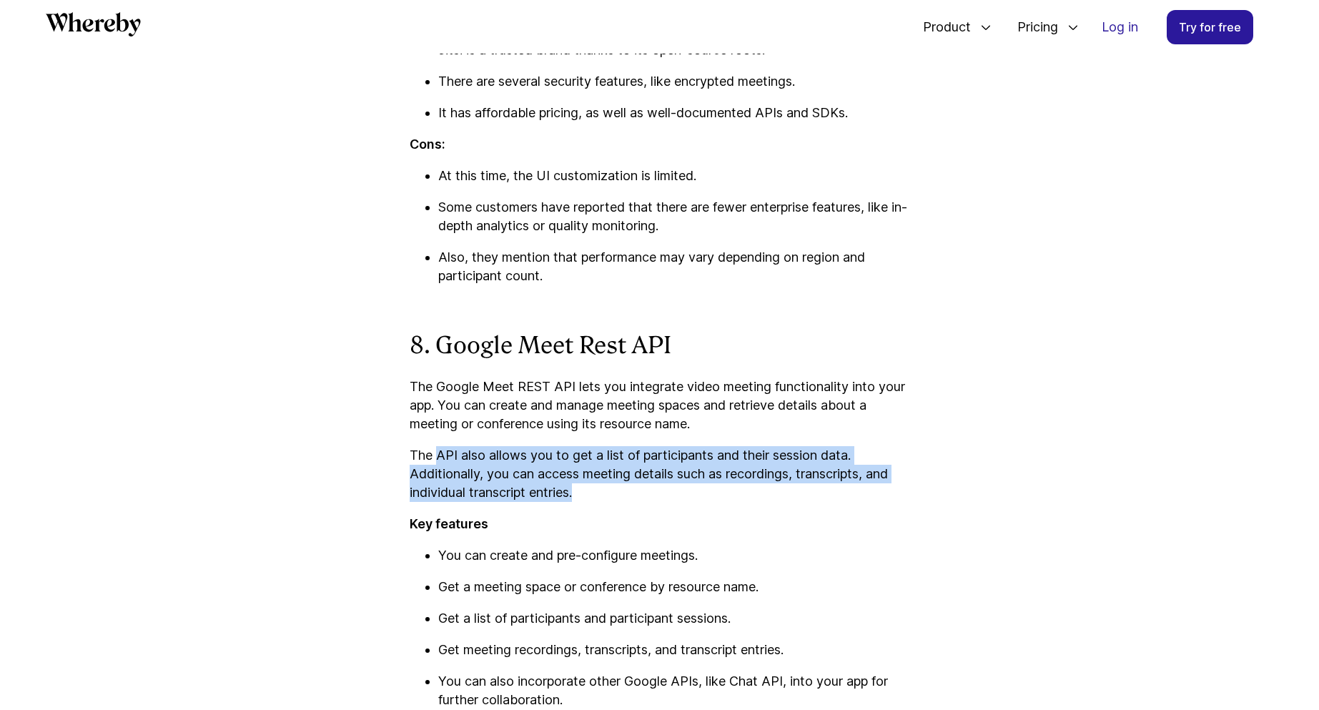
drag, startPoint x: 439, startPoint y: 473, endPoint x: 618, endPoint y: 509, distance: 182.9
click at [618, 502] on p "The API also allows you to get a list of participants and their session data. A…" at bounding box center [660, 474] width 500 height 56
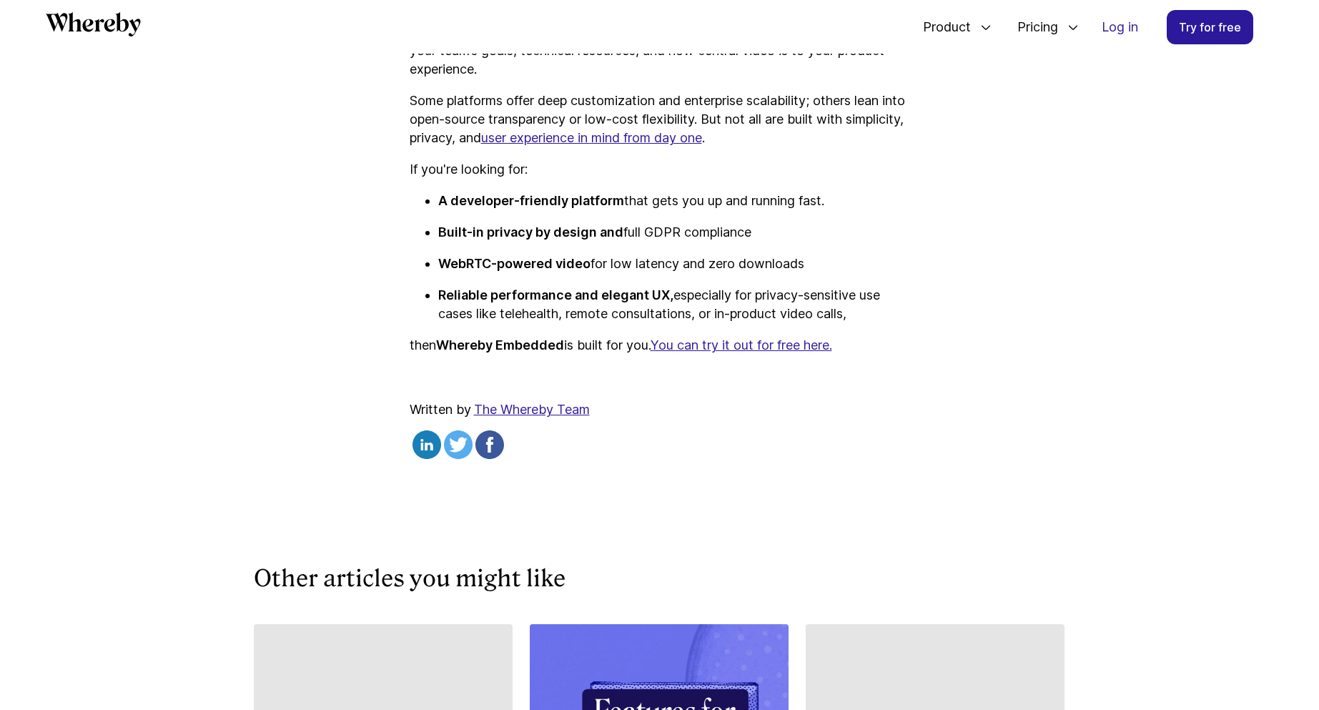
scroll to position [8034, 0]
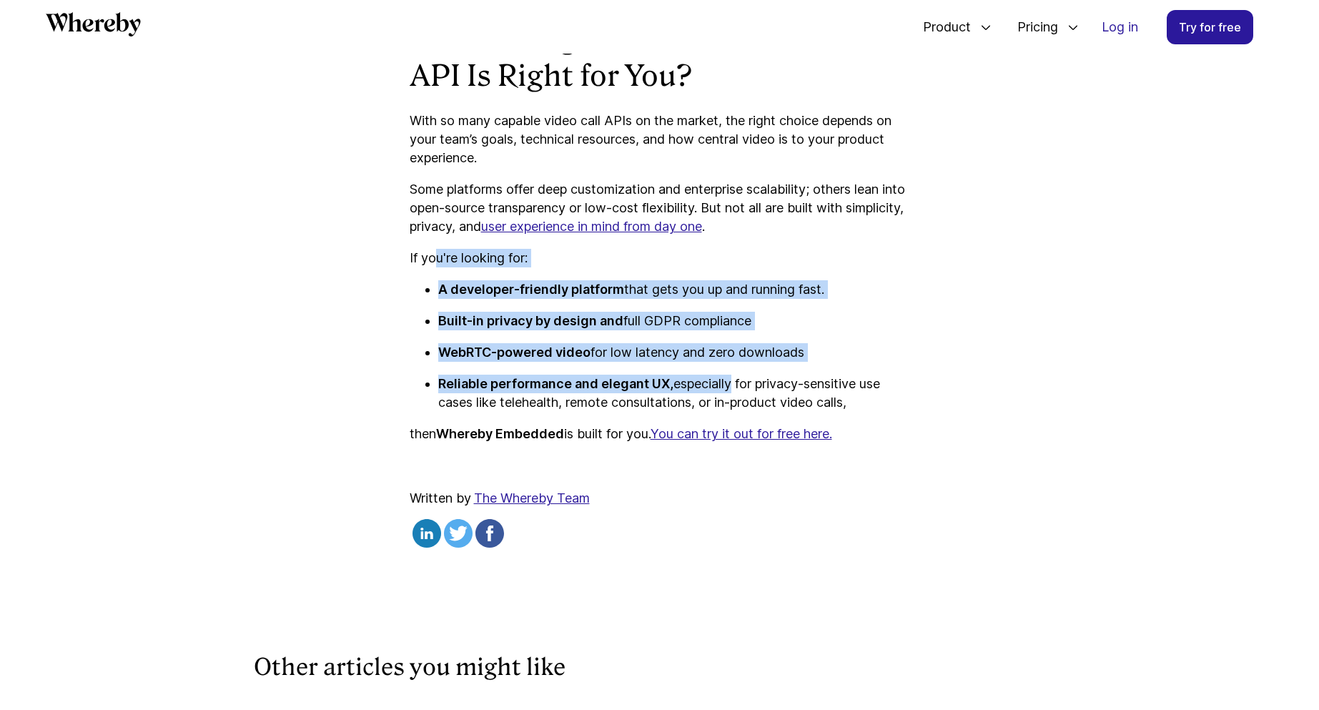
drag, startPoint x: 556, startPoint y: 313, endPoint x: 728, endPoint y: 402, distance: 193.1
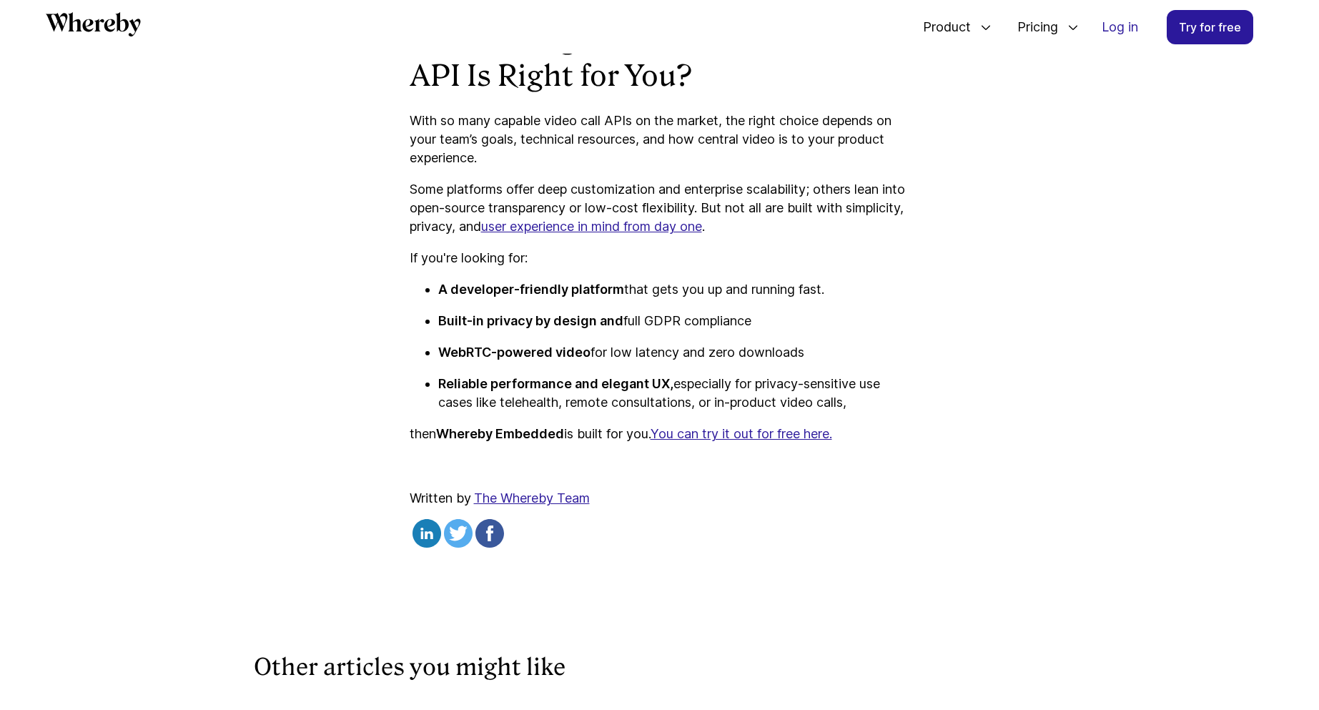
click at [549, 412] on p "Reliable performance and elegant UX, especially for privacy-sensitive use cases…" at bounding box center [674, 393] width 472 height 37
drag, startPoint x: 440, startPoint y: 455, endPoint x: 566, endPoint y: 450, distance: 125.9
click at [564, 441] on strong "Whereby Embedded" at bounding box center [500, 433] width 128 height 15
click at [589, 443] on p "then Whereby Embedded is built for you. You can try it out for free here." at bounding box center [660, 434] width 500 height 19
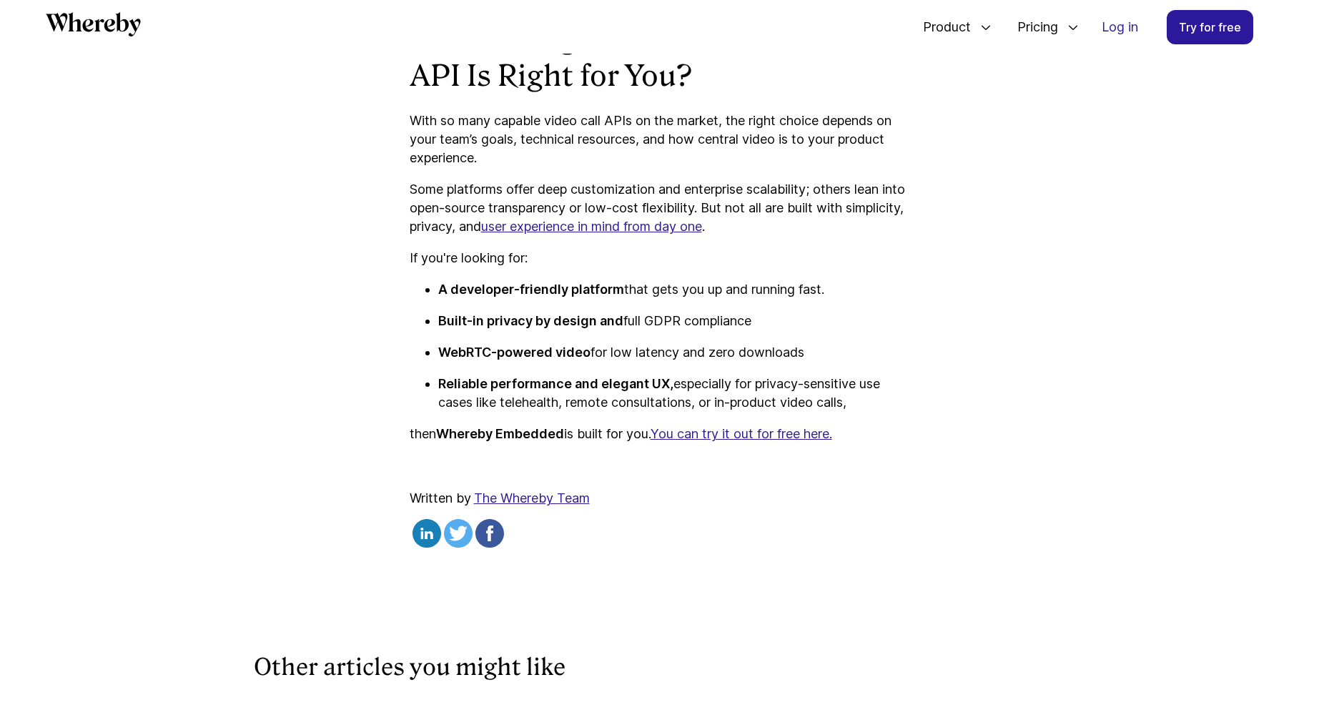
click at [642, 514] on div "Written by The Whereby Team" at bounding box center [660, 521] width 500 height 64
